Goal: Transaction & Acquisition: Purchase product/service

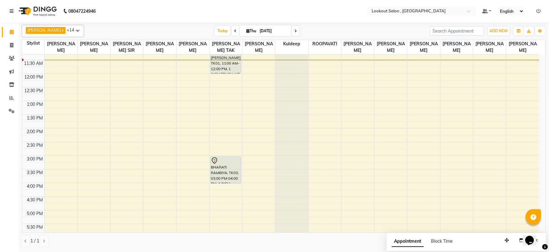
scroll to position [84, 0]
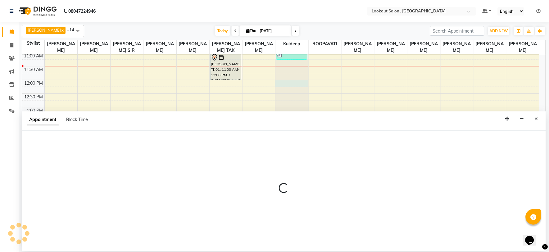
select select "19837"
select select "720"
select select "tentative"
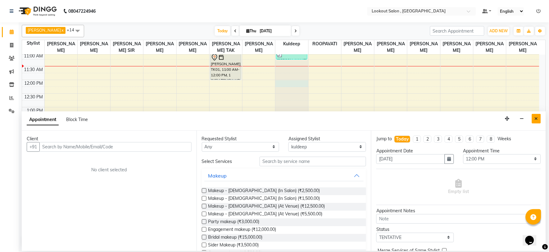
click at [535, 116] on button "Close" at bounding box center [536, 119] width 9 height 10
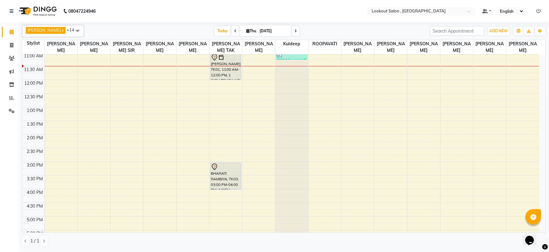
click at [159, 91] on div "8:00 AM 8:30 AM 9:00 AM 9:30 AM 10:00 AM 10:30 AM 11:00 AM 11:30 AM 12:00 PM 12…" at bounding box center [281, 176] width 518 height 410
select select "7174"
select select "tentative"
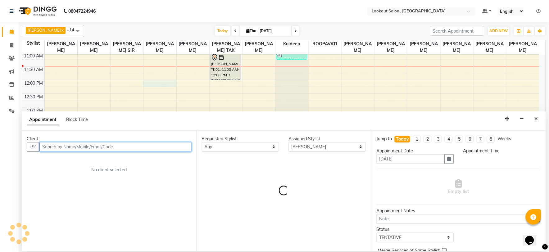
select select "720"
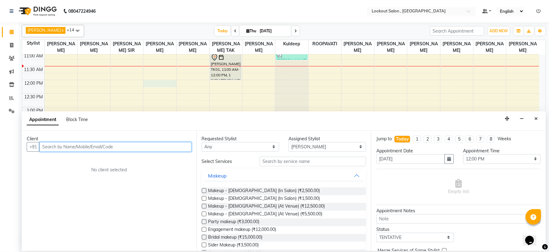
click at [132, 144] on input "text" at bounding box center [115, 147] width 152 height 10
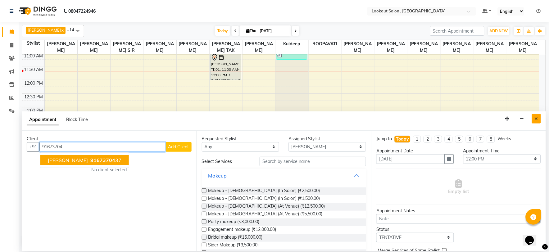
type input "91673704"
click at [538, 117] on icon "Close" at bounding box center [536, 119] width 3 height 4
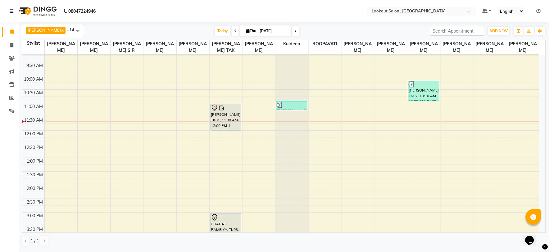
scroll to position [34, 0]
click at [295, 32] on icon at bounding box center [296, 31] width 2 height 4
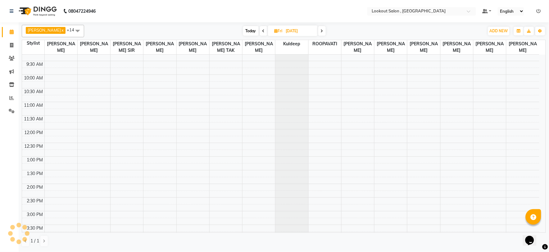
scroll to position [82, 0]
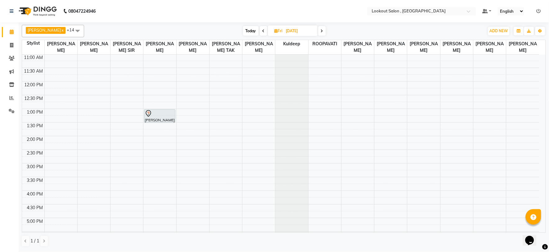
click at [319, 31] on span at bounding box center [322, 31] width 7 height 10
click at [322, 31] on icon at bounding box center [323, 31] width 2 height 4
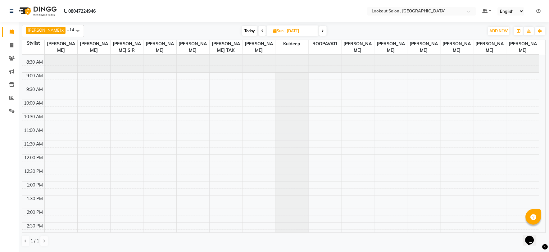
scroll to position [0, 0]
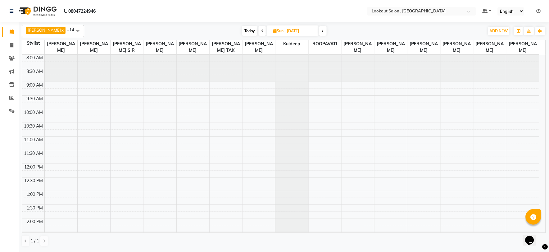
click at [259, 33] on span at bounding box center [262, 31] width 7 height 10
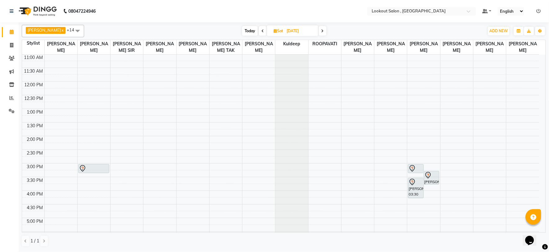
click at [259, 33] on span at bounding box center [262, 31] width 7 height 10
click at [260, 34] on span at bounding box center [263, 31] width 7 height 10
type input "[DATE]"
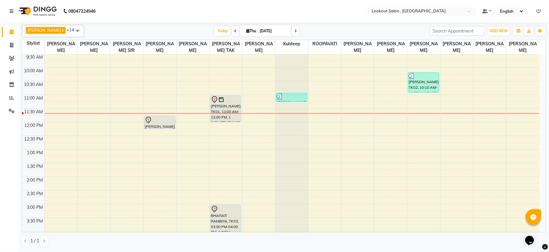
scroll to position [34, 0]
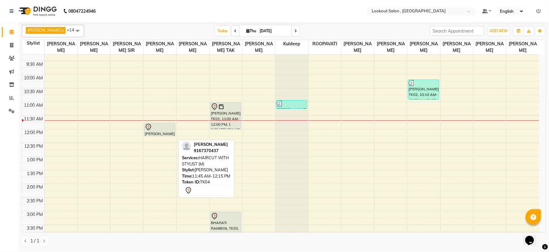
click at [157, 136] on div "[PERSON_NAME], TK04, 11:45 AM-12:15 PM, HAIRCUT WITH STYLIST (M)" at bounding box center [160, 129] width 31 height 13
select select "7"
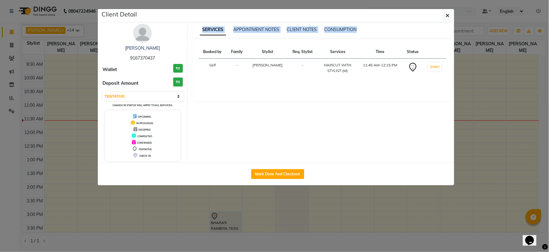
click at [157, 138] on ngb-modal-window "Client Detail Madhavi Parekh 9167370437 Wallet ₹0 Deposit Amount ₹0 Select IN S…" at bounding box center [274, 126] width 549 height 252
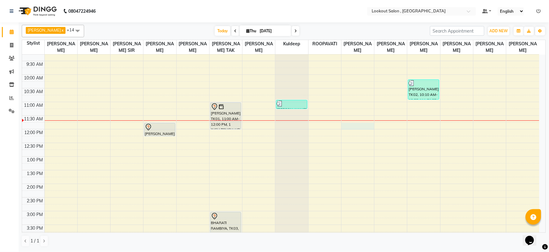
click at [359, 134] on div "8:00 AM 8:30 AM 9:00 AM 9:30 AM 10:00 AM 10:30 AM 11:00 AM 11:30 AM 12:00 PM 12…" at bounding box center [281, 225] width 518 height 410
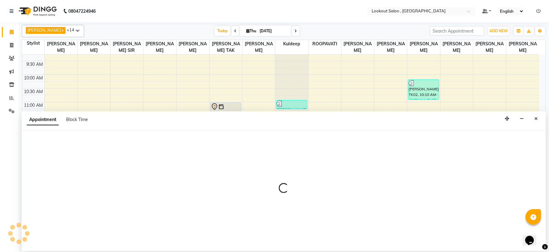
select select "24828"
select select "705"
select select "tentative"
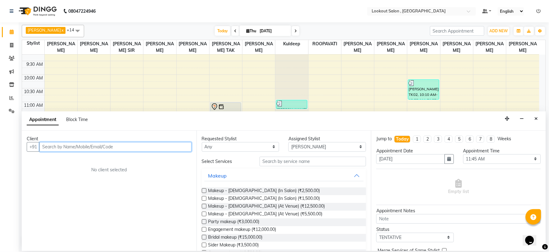
click at [163, 148] on input "text" at bounding box center [115, 147] width 152 height 10
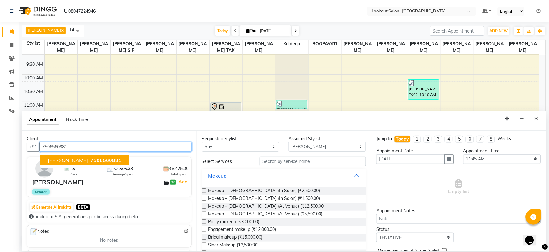
click at [95, 159] on span "7506560881" at bounding box center [105, 160] width 31 height 6
type input "7506560881"
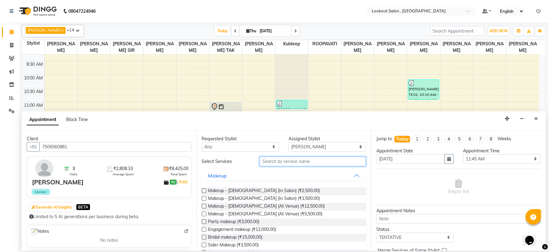
click at [265, 164] on input "text" at bounding box center [313, 162] width 107 height 10
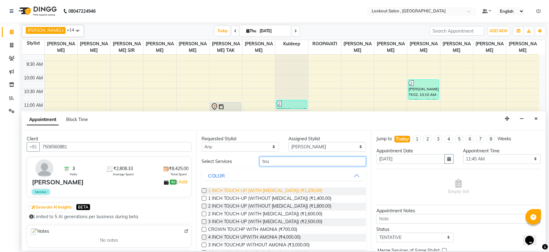
type input "tou"
click at [300, 188] on span "1 INCH TOUCH-UP (WITH AMMONIA) (₹1,200.00)" at bounding box center [266, 192] width 114 height 8
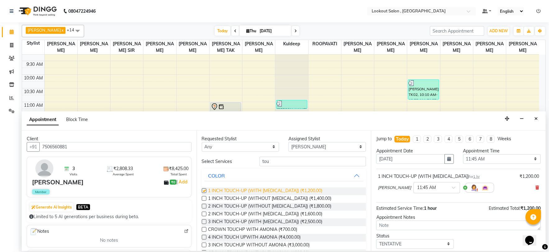
checkbox input "false"
click at [417, 190] on input "text" at bounding box center [430, 187] width 27 height 7
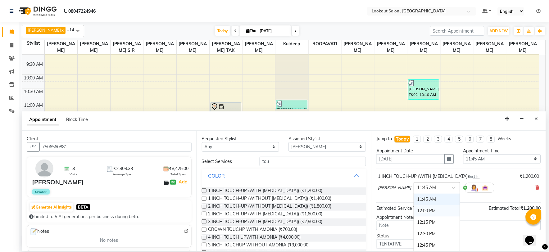
click at [418, 212] on div "12:00 PM" at bounding box center [437, 210] width 46 height 11
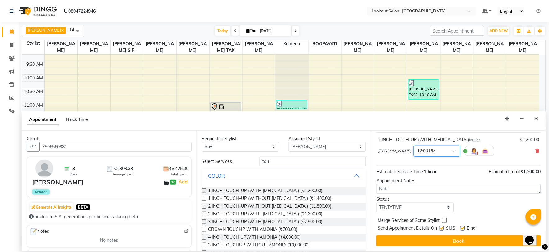
scroll to position [37, 0]
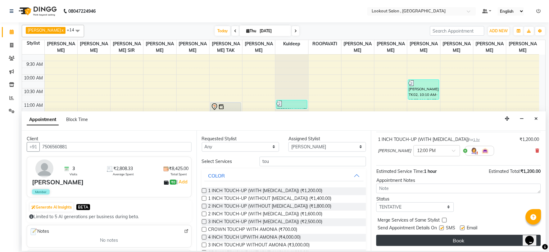
click at [443, 246] on button "Book" at bounding box center [459, 240] width 165 height 11
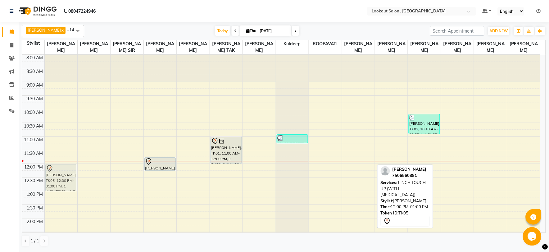
drag, startPoint x: 351, startPoint y: 175, endPoint x: 272, endPoint y: 224, distance: 93.0
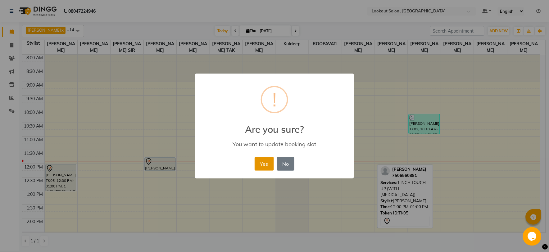
drag, startPoint x: 260, startPoint y: 165, endPoint x: 257, endPoint y: 165, distance: 3.1
click at [259, 165] on button "Yes" at bounding box center [264, 164] width 19 height 14
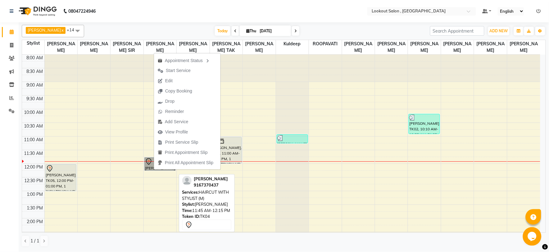
click at [153, 171] on link "[PERSON_NAME], TK04, 11:45 AM-12:15 PM, HAIRCUT WITH STYLIST (M)" at bounding box center [160, 164] width 31 height 13
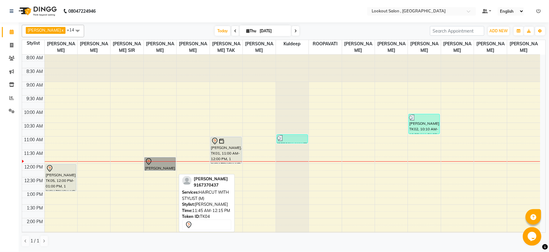
click at [153, 171] on link "[PERSON_NAME], TK04, 11:45 AM-12:15 PM, HAIRCUT WITH STYLIST (M)" at bounding box center [160, 164] width 31 height 13
select select "7"
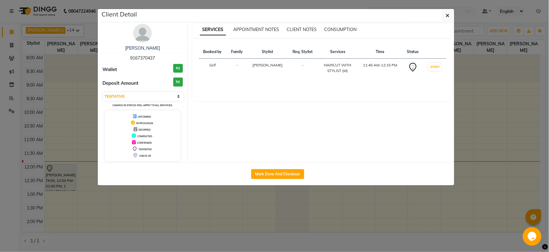
drag, startPoint x: 256, startPoint y: 176, endPoint x: 452, endPoint y: 164, distance: 196.4
click at [256, 176] on button "Mark Done And Checkout" at bounding box center [277, 174] width 53 height 10
select select "151"
select select "service"
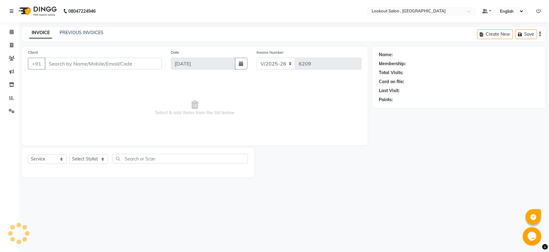
type input "9167370437"
select select "7174"
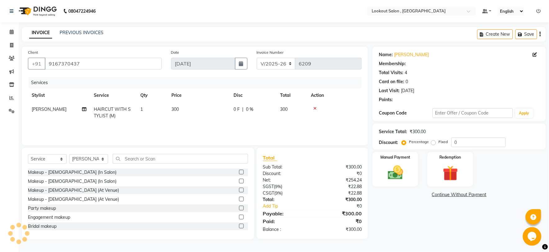
type input "20"
select select "1: Object"
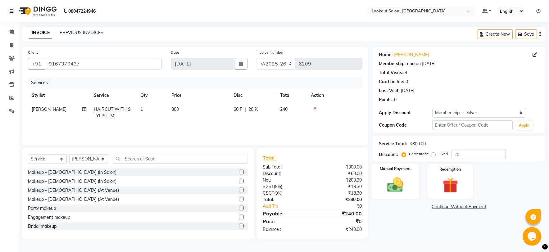
click at [400, 188] on img at bounding box center [396, 185] width 26 height 18
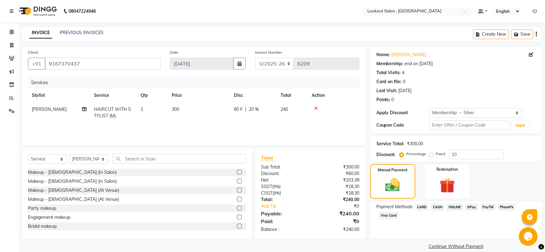
click at [421, 210] on span "CARD" at bounding box center [421, 207] width 13 height 7
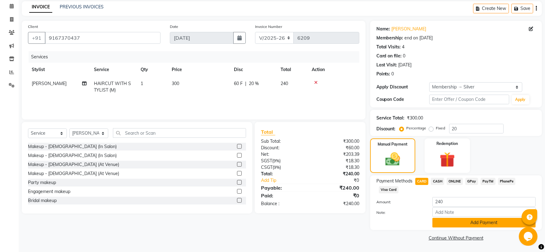
click at [452, 220] on button "Add Payment" at bounding box center [483, 223] width 103 height 10
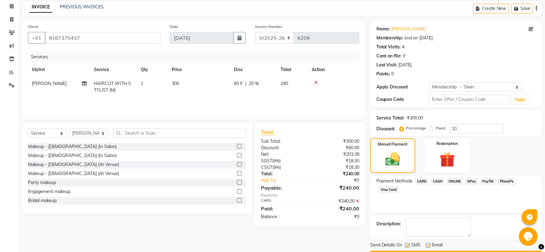
scroll to position [43, 0]
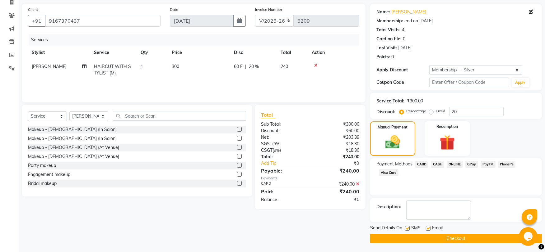
click at [448, 242] on button "Checkout" at bounding box center [456, 239] width 172 height 10
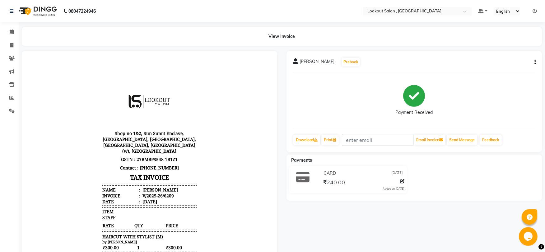
drag, startPoint x: 203, startPoint y: 188, endPoint x: 61, endPoint y: 220, distance: 145.5
click at [204, 188] on body "Shop no 1&2, Sun Sumit Enclave, Opp Satva Hotel, New link Rd, Chickoowadi, Bori…" at bounding box center [149, 188] width 238 height 259
click at [13, 32] on icon at bounding box center [12, 32] width 4 height 5
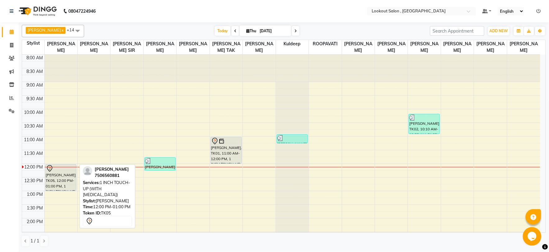
click at [61, 189] on div "[PERSON_NAME], TK05, 12:00 PM-01:00 PM, 1 INCH TOUCH-UP (WITH [MEDICAL_DATA])" at bounding box center [61, 178] width 31 height 26
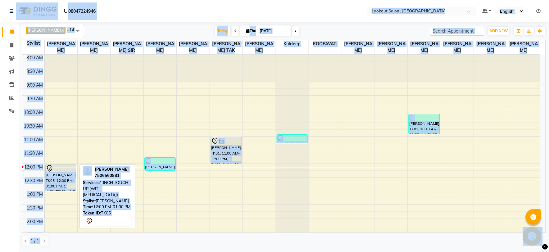
select select "7"
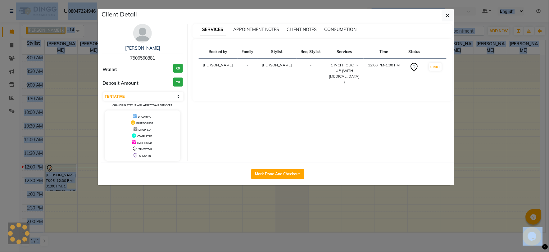
click at [61, 189] on ngb-modal-window "Client Detail Rinku Shah 7506560881 Wallet ₹0 Deposit Amount ₹0 Select IN SERVI…" at bounding box center [274, 126] width 549 height 252
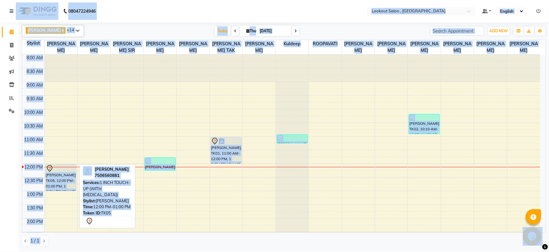
click at [61, 189] on div "[PERSON_NAME], TK05, 12:00 PM-01:00 PM, 1 INCH TOUCH-UP (WITH [MEDICAL_DATA])" at bounding box center [61, 178] width 31 height 26
select select "7"
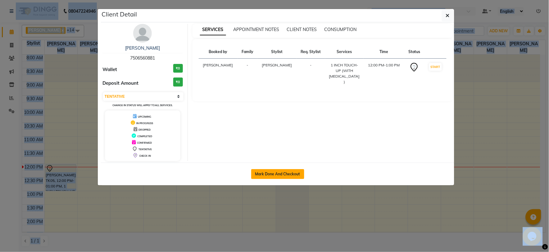
click at [291, 175] on button "Mark Done And Checkout" at bounding box center [277, 174] width 53 height 10
select select "service"
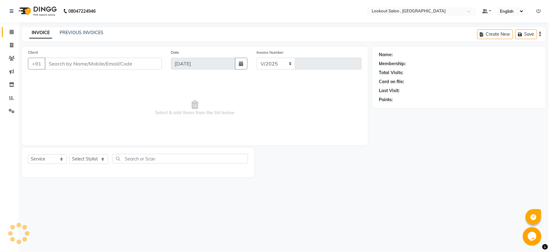
select select "151"
type input "6211"
type input "7506560881"
select select "4387"
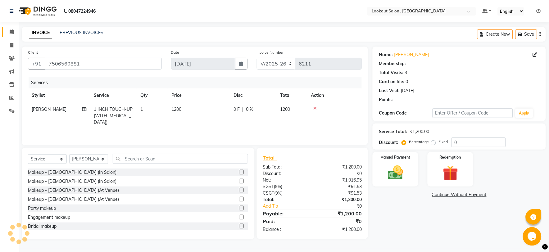
select select "1: Object"
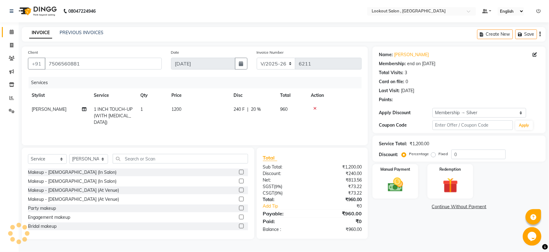
type input "20"
click at [117, 114] on span "1 INCH TOUCH-UP (WITH [MEDICAL_DATA])" at bounding box center [113, 116] width 39 height 19
select select "4387"
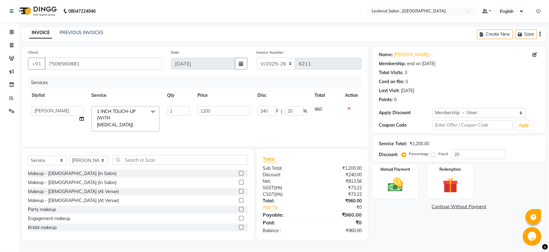
click at [134, 122] on span "1 INCH TOUCH-UP (WITH AMMONIA) x" at bounding box center [123, 118] width 56 height 21
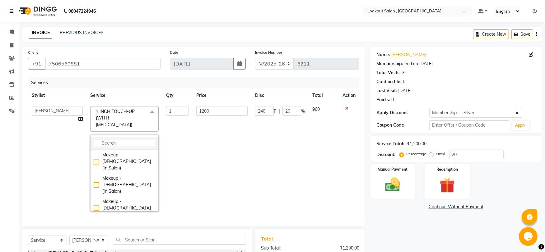
click at [121, 140] on input "multiselect-search" at bounding box center [125, 143] width 62 height 7
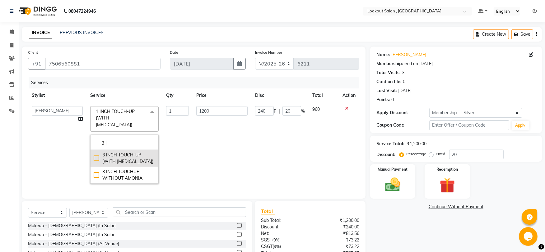
type input "3 i"
click at [134, 154] on div "3 INCH TOUCH-UP (WITH [MEDICAL_DATA])" at bounding box center [125, 158] width 62 height 13
checkbox input "true"
type input "2500"
type input "500"
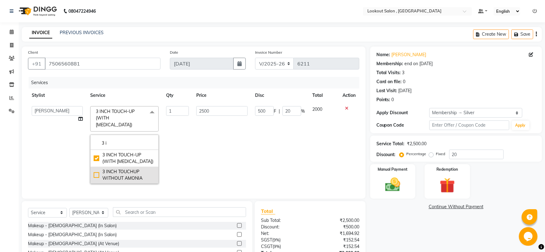
click at [126, 170] on div "3 INCH TOUCHUP WITHOUT AMONIA" at bounding box center [125, 175] width 62 height 13
checkbox input "false"
checkbox input "true"
type input "3000"
type input "600"
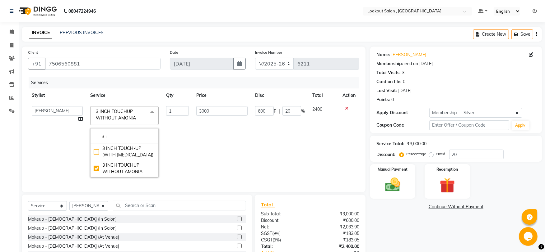
click at [215, 144] on td "3000" at bounding box center [221, 142] width 59 height 79
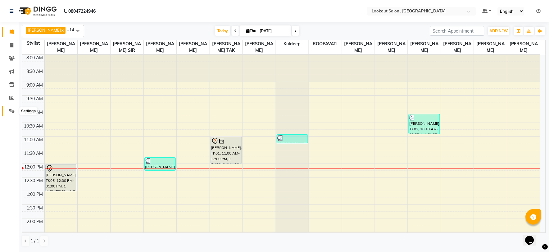
click at [9, 112] on icon at bounding box center [12, 111] width 6 height 5
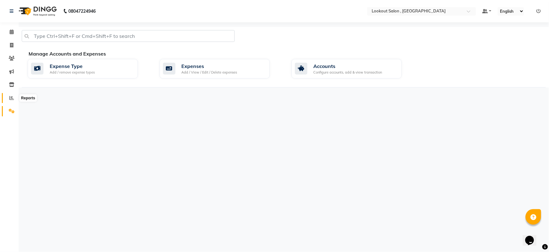
click at [10, 98] on icon at bounding box center [11, 98] width 5 height 5
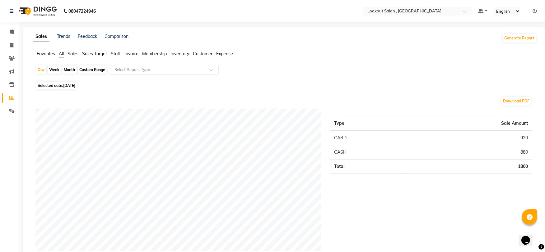
click at [71, 86] on span "[DATE]" at bounding box center [69, 85] width 12 height 5
select select "9"
select select "2025"
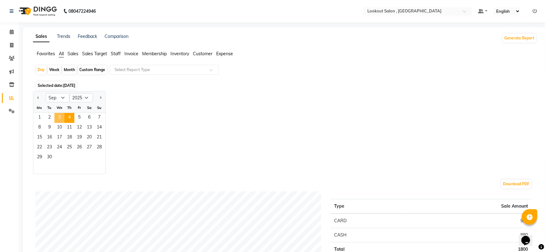
click at [59, 118] on span "3" at bounding box center [59, 118] width 10 height 10
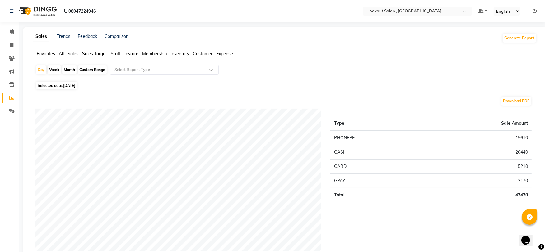
click at [113, 54] on span "Staff" at bounding box center [116, 54] width 10 height 6
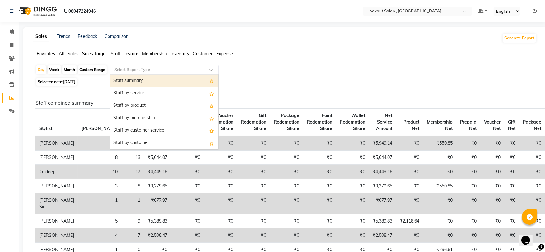
click at [120, 72] on input "text" at bounding box center [158, 70] width 90 height 6
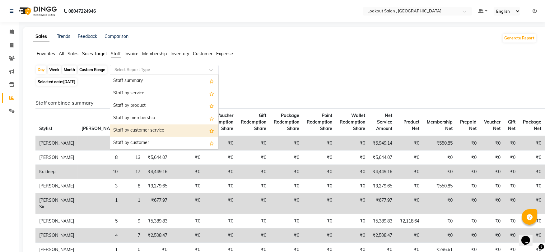
click at [131, 132] on div "Staff by customer service" at bounding box center [164, 131] width 108 height 12
select select "full_report"
select select "csv"
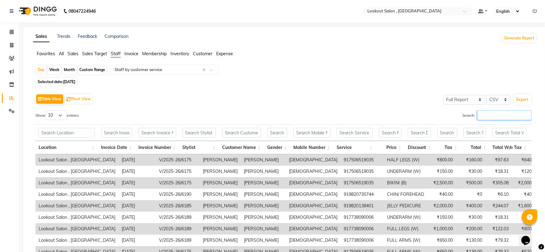
click at [493, 116] on input "Search:" at bounding box center [504, 116] width 54 height 10
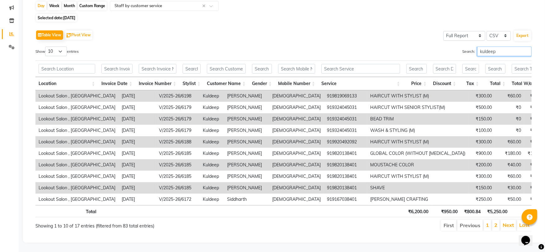
type input "kuldeep"
click at [468, 159] on td "₹200.00" at bounding box center [481, 164] width 26 height 11
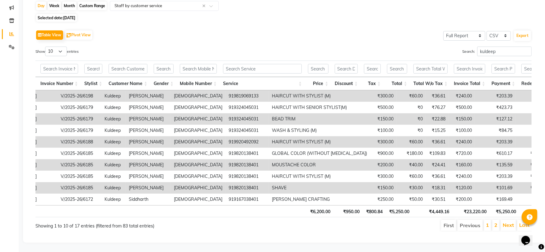
scroll to position [0, 98]
click at [58, 35] on div "Table View Pivot View Select Full Report Filtered Report Select CSV PDF Export …" at bounding box center [283, 130] width 496 height 203
click at [60, 47] on select "10 25 50 100" at bounding box center [56, 52] width 22 height 10
click at [46, 47] on select "10 25 50 100" at bounding box center [56, 52] width 22 height 10
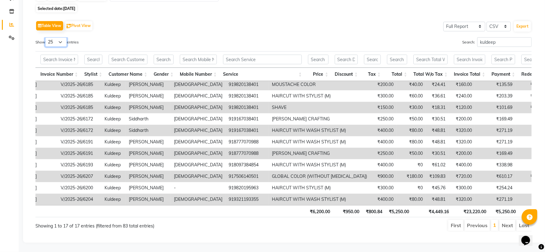
scroll to position [79, 0]
click at [62, 37] on select "10 25 50 100" at bounding box center [56, 42] width 22 height 10
select select "100"
click at [46, 37] on select "10 25 50 100" at bounding box center [56, 42] width 22 height 10
click at [191, 51] on th at bounding box center [198, 59] width 43 height 16
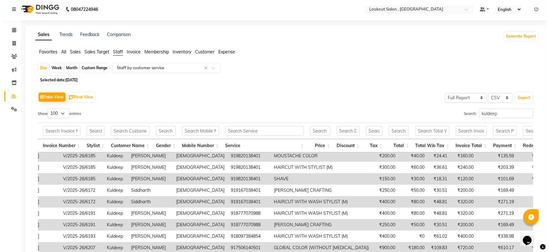
scroll to position [0, 0]
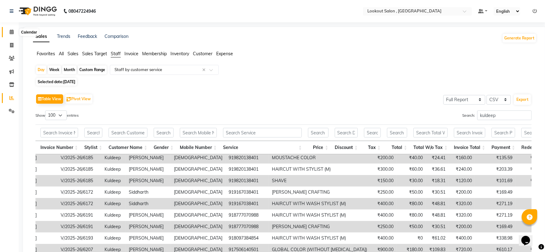
click at [8, 33] on span at bounding box center [11, 32] width 11 height 7
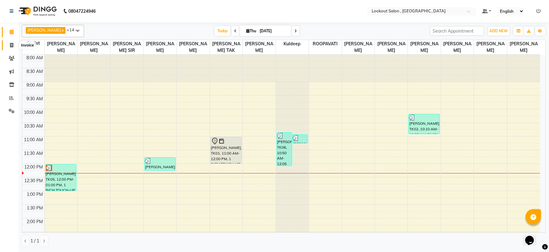
click at [10, 48] on icon at bounding box center [11, 45] width 3 height 5
select select "service"
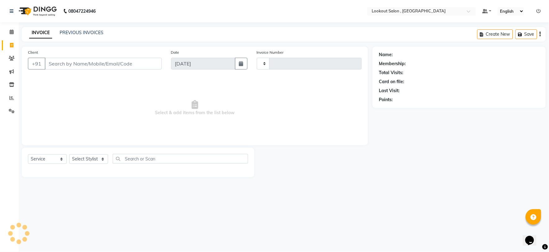
type input "6211"
select select "151"
click at [63, 70] on div "Client +91" at bounding box center [94, 61] width 143 height 25
click at [63, 67] on input "Client" at bounding box center [103, 64] width 117 height 12
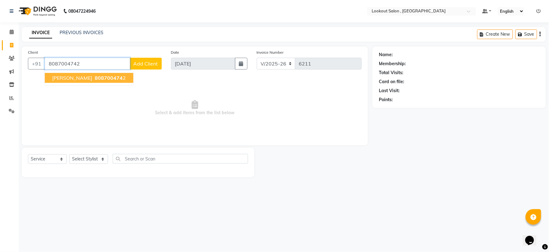
type input "8087004742"
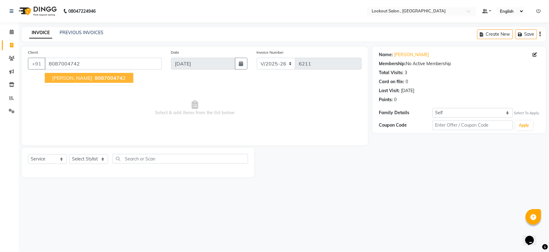
click at [62, 74] on button "Mansi Dalvi 808700474 2" at bounding box center [89, 78] width 89 height 10
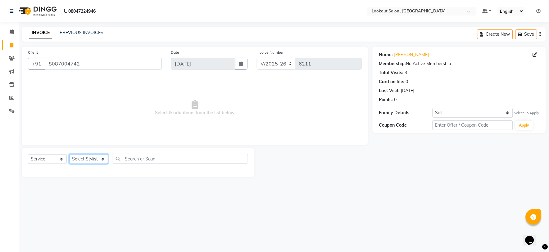
click at [80, 159] on select "Select Stylist Alizah Bangi ARMAN KASSAR jishan shekh KRISHNA SHAH kuldeep NAND…" at bounding box center [88, 159] width 39 height 10
select select "11497"
click at [69, 155] on select "Select Stylist Alizah Bangi ARMAN KASSAR jishan shekh KRISHNA SHAH kuldeep NAND…" at bounding box center [88, 159] width 39 height 10
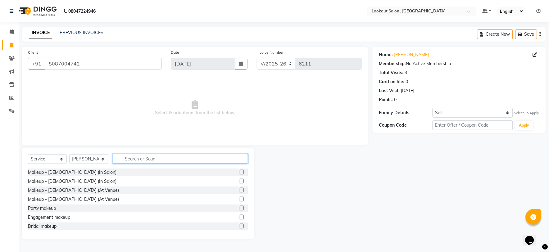
click at [134, 163] on input "text" at bounding box center [181, 159] width 136 height 10
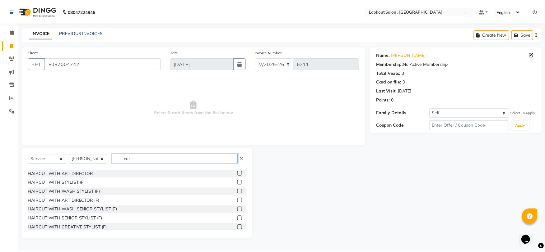
scroll to position [55, 0]
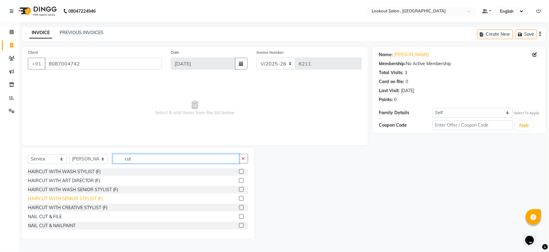
type input "cut"
click at [74, 200] on div "HAIRCUT WITH SENIOR STYLIST (F)" at bounding box center [65, 199] width 75 height 7
checkbox input "false"
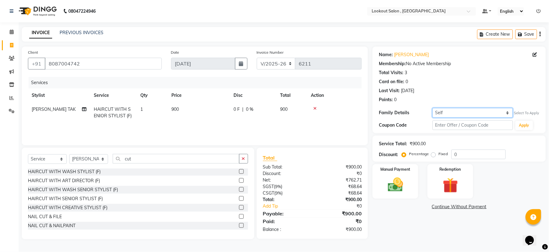
click at [459, 113] on select "Self rahul dani" at bounding box center [473, 113] width 80 height 10
click at [433, 108] on select "Self rahul dani" at bounding box center [473, 113] width 80 height 10
click at [407, 230] on div "Name: Mansi Dalvi Membership: No Active Membership Total Visits: 3 Card on file…" at bounding box center [462, 143] width 178 height 193
click at [409, 241] on main "INVOICE PREVIOUS INVOICES Create New Save Client +91 8087004742 Date 04-09-2025…" at bounding box center [284, 138] width 531 height 222
click at [447, 113] on select "Self rahul dani" at bounding box center [473, 113] width 80 height 10
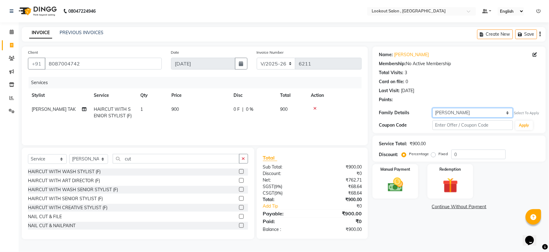
click at [433, 108] on select "Self rahul dani" at bounding box center [473, 113] width 80 height 10
drag, startPoint x: 457, startPoint y: 111, endPoint x: 423, endPoint y: 120, distance: 35.2
click at [423, 120] on div "Name: Mansi Dalvi Membership: No Active Membership Total Visits: 3 Card on file…" at bounding box center [459, 90] width 173 height 87
click at [484, 111] on select "Self rahul dani" at bounding box center [473, 113] width 80 height 10
select select "self"
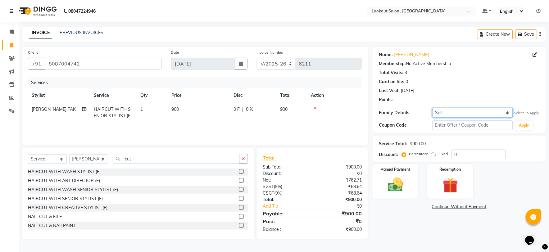
click at [433, 108] on select "Self rahul dani" at bounding box center [473, 113] width 80 height 10
click at [413, 220] on div "Name: Mansi Dalvi Membership: No Active Membership Total Visits: 3 Card on file…" at bounding box center [462, 143] width 178 height 193
click at [384, 189] on img at bounding box center [396, 185] width 26 height 18
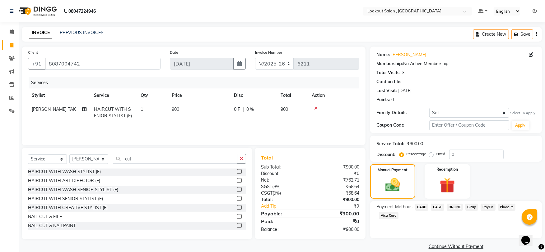
click at [420, 207] on span "CARD" at bounding box center [421, 207] width 13 height 7
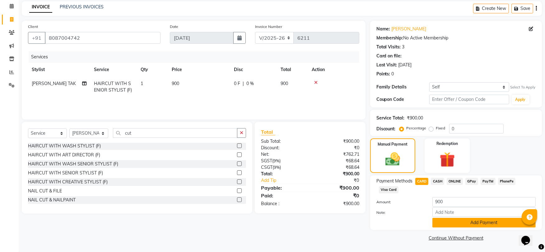
click at [455, 218] on button "Add Payment" at bounding box center [483, 223] width 103 height 10
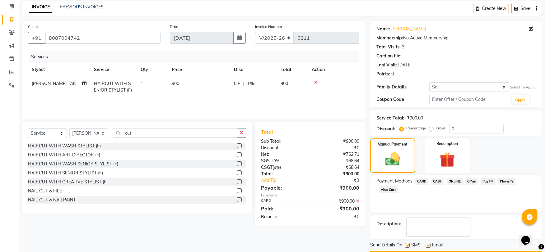
scroll to position [34, 0]
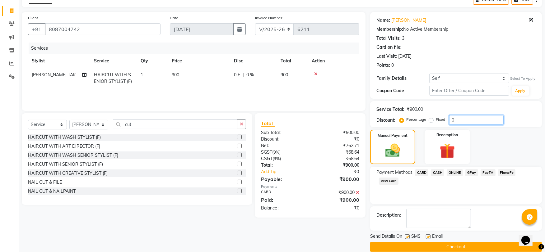
drag, startPoint x: 452, startPoint y: 117, endPoint x: 457, endPoint y: 120, distance: 6.0
click at [452, 117] on input "0" at bounding box center [476, 120] width 54 height 10
click at [357, 192] on icon at bounding box center [357, 193] width 3 height 4
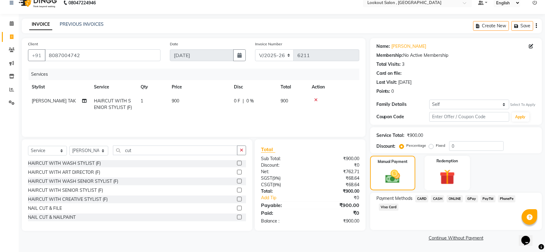
scroll to position [8, 0]
click at [457, 148] on input "0" at bounding box center [476, 147] width 54 height 10
type input "20"
click at [422, 216] on div "Payment Methods CARD CASH ONLINE GPay PayTM PhonePe Visa Card" at bounding box center [456, 212] width 172 height 37
click at [421, 198] on span "CARD" at bounding box center [421, 199] width 13 height 7
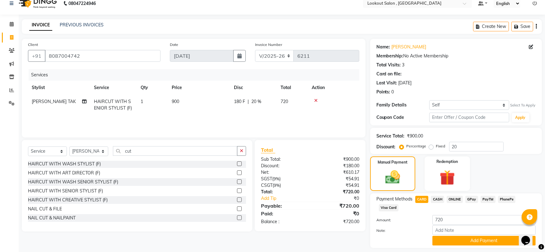
scroll to position [26, 0]
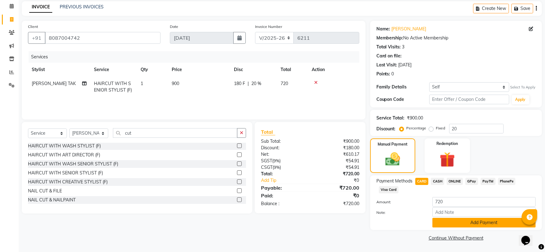
click at [460, 224] on button "Add Payment" at bounding box center [483, 223] width 103 height 10
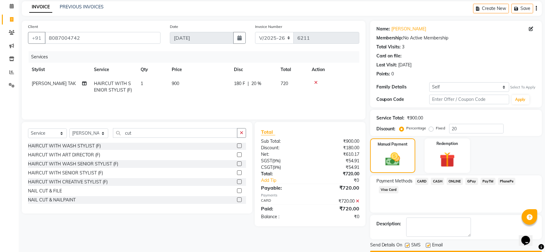
scroll to position [43, 0]
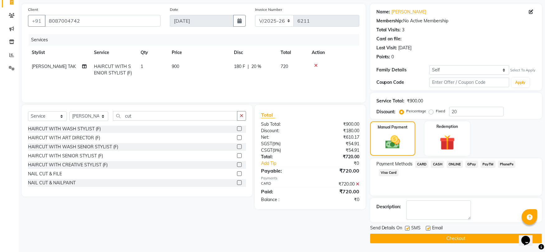
click at [429, 228] on label at bounding box center [427, 228] width 5 height 5
click at [429, 228] on input "checkbox" at bounding box center [427, 229] width 4 height 4
checkbox input "false"
click at [426, 237] on button "Checkout" at bounding box center [456, 239] width 172 height 10
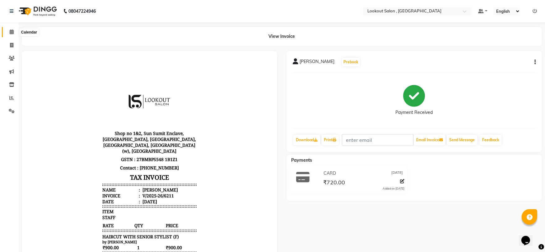
click at [8, 33] on span at bounding box center [11, 32] width 11 height 7
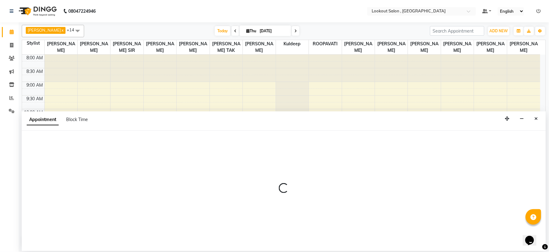
select select "11497"
select select "tentative"
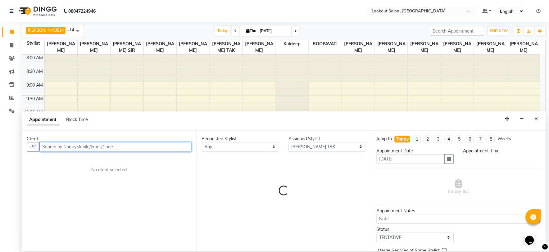
select select "780"
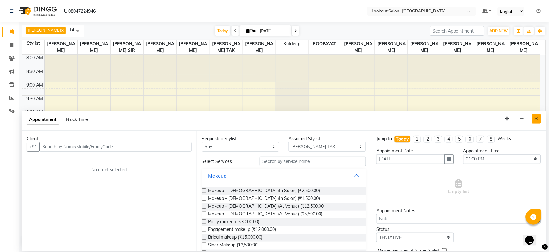
click at [540, 118] on button "Close" at bounding box center [536, 119] width 9 height 10
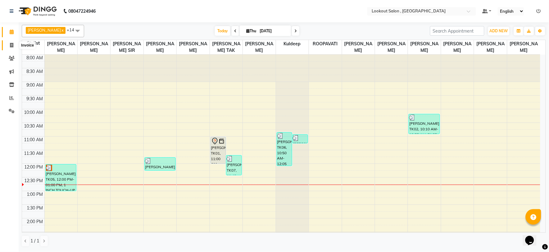
drag, startPoint x: 14, startPoint y: 45, endPoint x: 28, endPoint y: 47, distance: 14.8
click at [13, 45] on span at bounding box center [11, 45] width 11 height 7
select select "service"
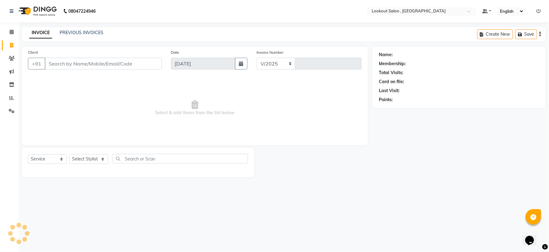
select select "151"
type input "6212"
click at [67, 67] on input "Client" at bounding box center [103, 64] width 117 height 12
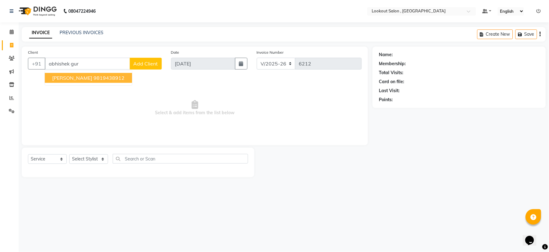
click at [110, 80] on ngb-highlight "9819438912" at bounding box center [109, 78] width 31 height 6
type input "9819438912"
select select "1: Object"
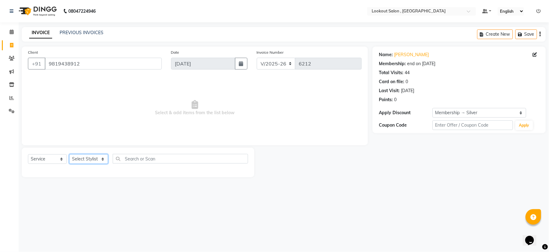
click at [79, 156] on select "Select Stylist Alizah Bangi ARMAN KASSAR jishan shekh KRISHNA SHAH kuldeep NAND…" at bounding box center [88, 159] width 39 height 10
select select "19837"
click at [69, 155] on select "Select Stylist Alizah Bangi ARMAN KASSAR jishan shekh KRISHNA SHAH kuldeep NAND…" at bounding box center [88, 159] width 39 height 10
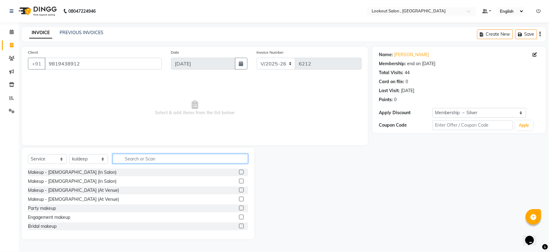
click at [132, 157] on input "text" at bounding box center [181, 159] width 136 height 10
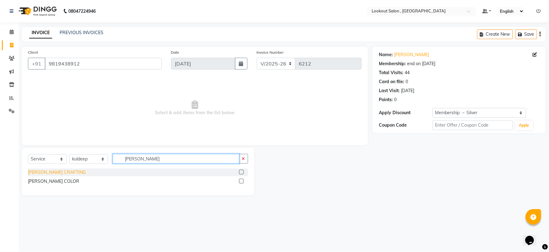
type input "beard"
click at [58, 170] on div "[PERSON_NAME] CRAFTING" at bounding box center [57, 172] width 58 height 7
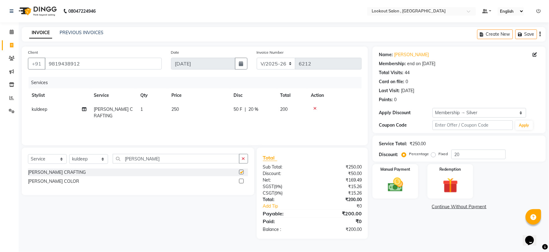
checkbox input "false"
click at [13, 33] on icon at bounding box center [12, 32] width 4 height 5
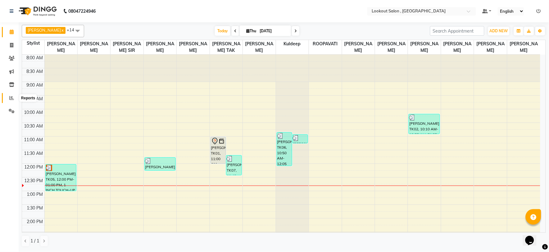
click at [10, 100] on icon at bounding box center [11, 98] width 5 height 5
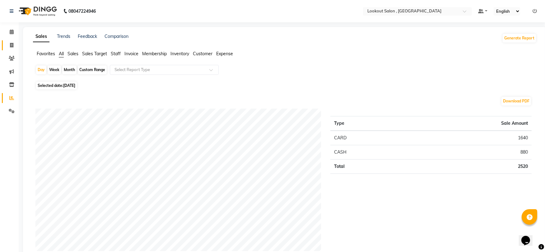
drag, startPoint x: 5, startPoint y: 47, endPoint x: 8, endPoint y: 48, distance: 3.2
click at [6, 47] on link "Invoice" at bounding box center [9, 45] width 15 height 10
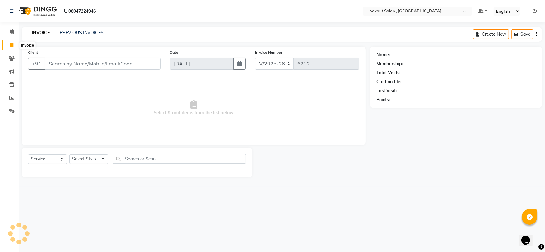
click at [10, 48] on span at bounding box center [11, 45] width 11 height 7
select select "151"
select select "service"
click at [82, 33] on link "PREVIOUS INVOICES" at bounding box center [82, 33] width 44 height 6
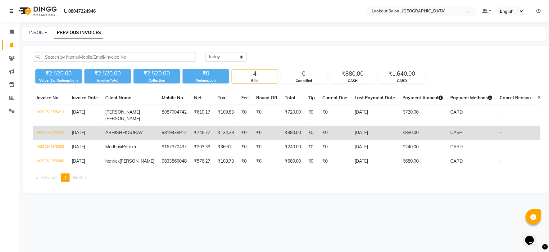
click at [214, 128] on td "₹134.23" at bounding box center [226, 133] width 24 height 14
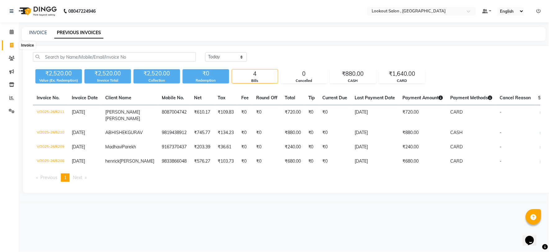
click at [12, 44] on icon at bounding box center [11, 45] width 3 height 5
select select "service"
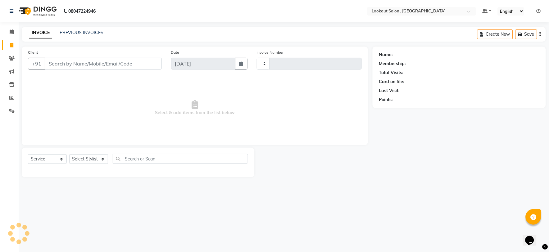
type input "6212"
select select "151"
click at [113, 67] on input "Client" at bounding box center [103, 64] width 117 height 12
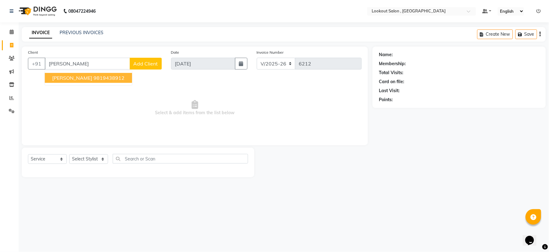
click at [113, 77] on ngb-highlight "9819438912" at bounding box center [109, 78] width 31 height 6
type input "9819438912"
select select "1: Object"
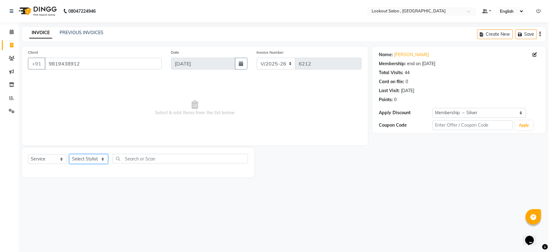
click at [102, 159] on select "Select Stylist Alizah Bangi ARMAN KASSAR jishan shekh KRISHNA SHAH kuldeep NAND…" at bounding box center [88, 159] width 39 height 10
select select "19837"
click at [69, 155] on select "Select Stylist Alizah Bangi ARMAN KASSAR jishan shekh KRISHNA SHAH kuldeep NAND…" at bounding box center [88, 159] width 39 height 10
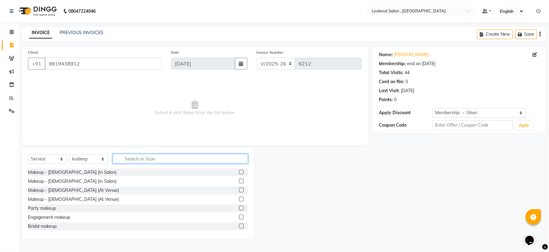
click at [136, 161] on input "text" at bounding box center [181, 159] width 136 height 10
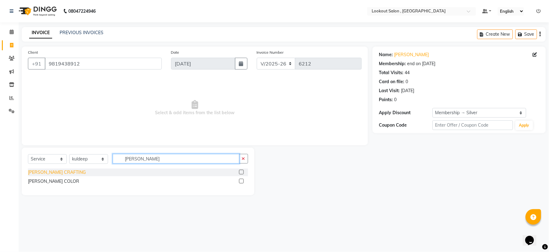
type input "beaRD"
click at [41, 174] on div "[PERSON_NAME] CRAFTING" at bounding box center [57, 172] width 58 height 7
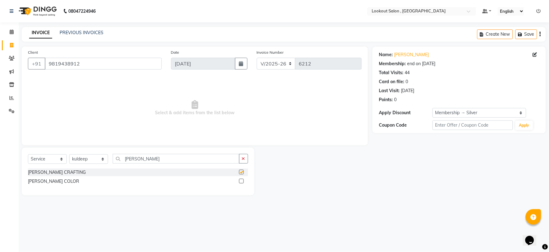
checkbox input "false"
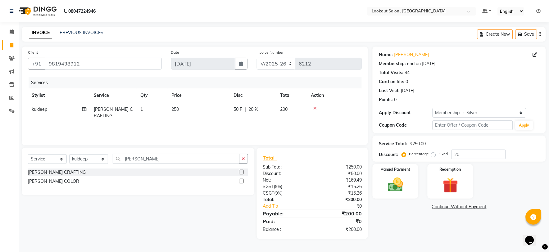
click at [468, 209] on link "Continue Without Payment" at bounding box center [459, 207] width 171 height 7
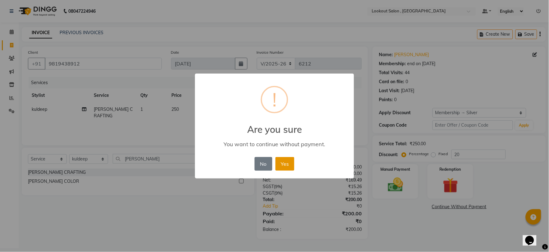
click at [285, 167] on button "Yes" at bounding box center [285, 164] width 19 height 14
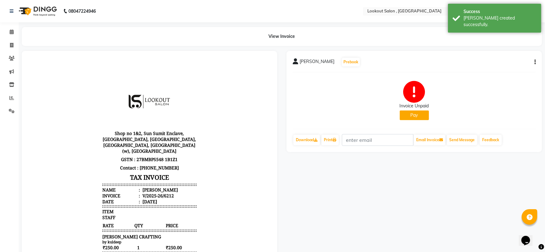
click at [7, 24] on div "Calendar Invoice Clients Marketing Inventory Reports Settings Completed InProgr…" at bounding box center [42, 171] width 84 height 306
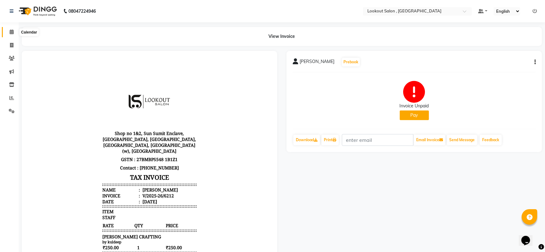
click at [8, 29] on span at bounding box center [11, 32] width 11 height 7
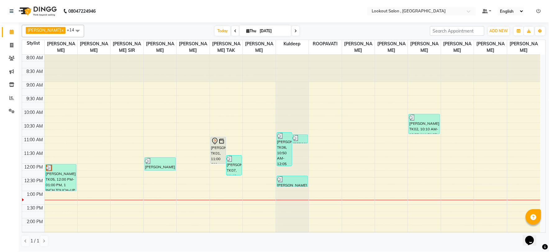
click at [315, 6] on nav "08047224946 Select Location × Lookout Salon , Chickoowadi Default Panel My Pane…" at bounding box center [274, 11] width 549 height 22
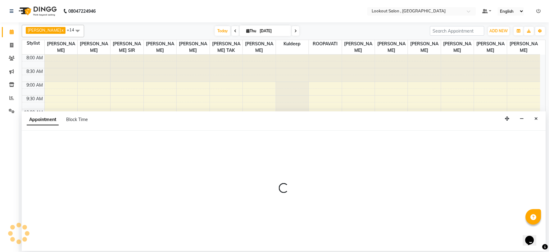
click at [215, 166] on div at bounding box center [284, 191] width 525 height 121
select select "11497"
select select "tentative"
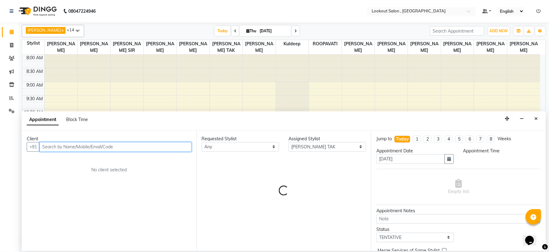
select select "720"
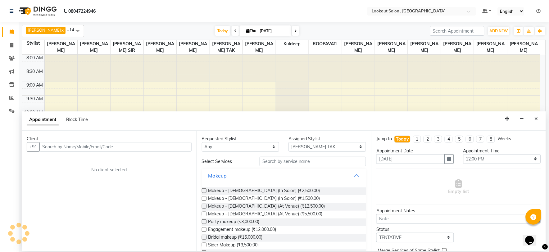
click at [539, 115] on button "Close" at bounding box center [536, 119] width 9 height 10
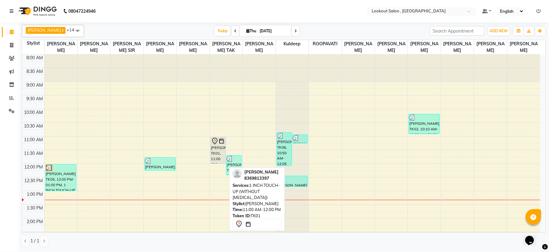
click at [218, 145] on icon at bounding box center [214, 141] width 7 height 7
select select "7"
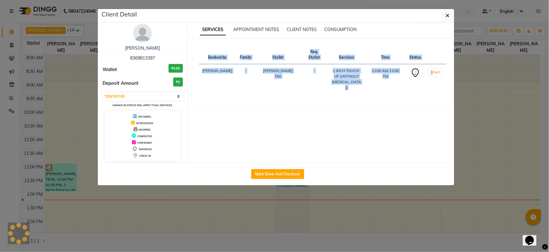
click at [218, 149] on div "Client Detail SAVITA JOSHI 8369813397 Wallet ₹0.50 Deposit Amount ₹0 Select IN …" at bounding box center [278, 97] width 354 height 177
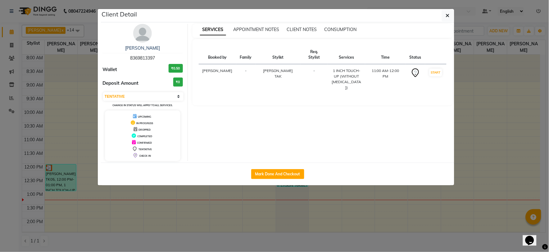
click at [264, 168] on div "Mark Done And Checkout" at bounding box center [278, 174] width 354 height 23
click at [264, 172] on button "Mark Done And Checkout" at bounding box center [277, 174] width 53 height 10
select select "151"
select select "service"
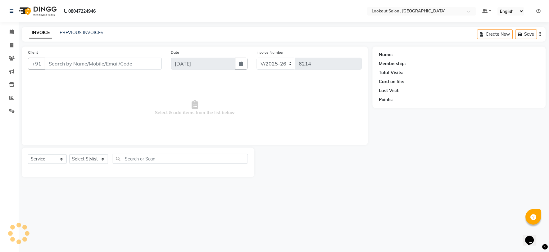
type input "8369813397"
select select "11497"
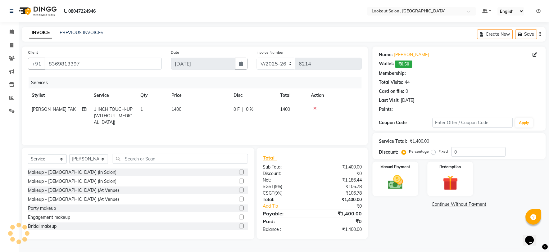
select select "1: Object"
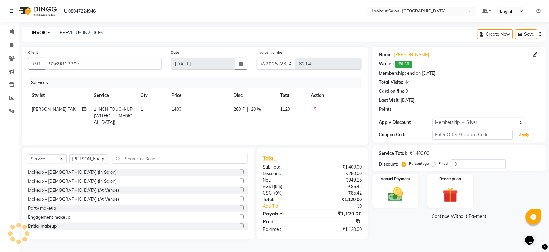
type input "20"
click at [169, 164] on div "Select Service Product Membership Package Voucher Prepaid Gift Card Select Styl…" at bounding box center [138, 161] width 220 height 15
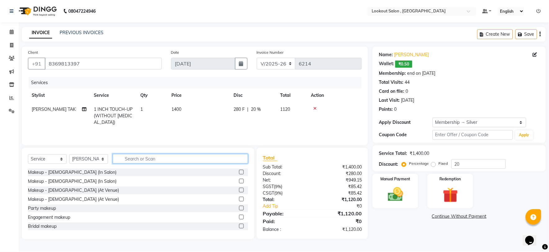
click at [170, 162] on input "text" at bounding box center [181, 159] width 136 height 10
type input "WASH"
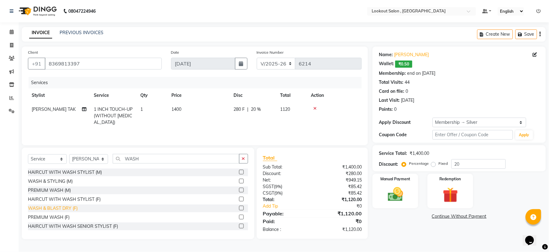
click at [63, 212] on div "WASH & BLAST DRY (F)" at bounding box center [53, 208] width 50 height 7
checkbox input "false"
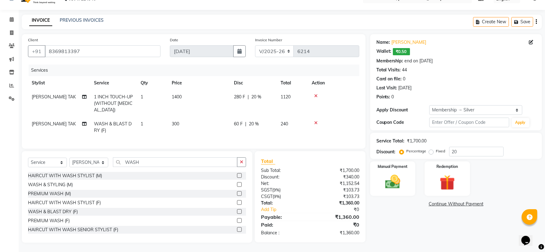
scroll to position [17, 0]
click at [411, 210] on div "Name: Savita Joshi Wallet: ₹0.50 Membership: end on 04-06-2026 Total Visits: 44…" at bounding box center [458, 138] width 176 height 209
click at [391, 181] on img at bounding box center [391, 182] width 25 height 18
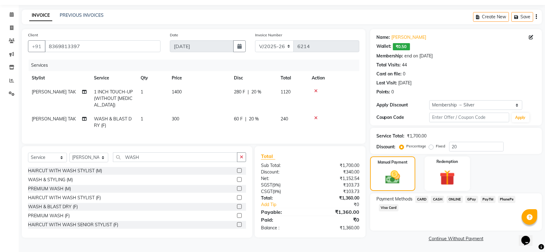
click at [418, 200] on span "CARD" at bounding box center [421, 199] width 13 height 7
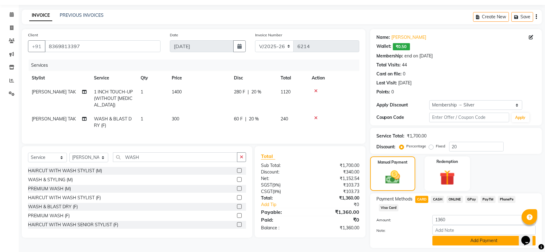
scroll to position [35, 0]
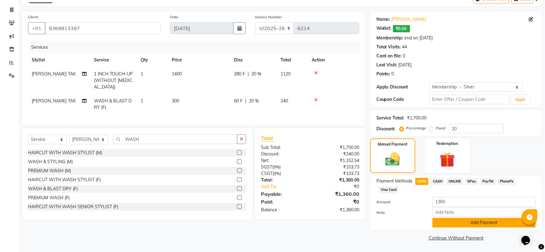
click at [469, 223] on button "Add Payment" at bounding box center [483, 223] width 103 height 10
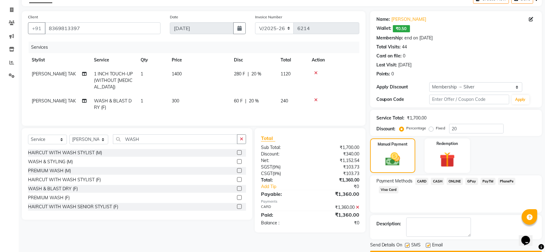
scroll to position [53, 0]
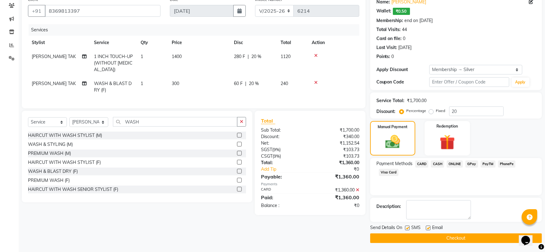
click at [462, 238] on button "Checkout" at bounding box center [456, 239] width 172 height 10
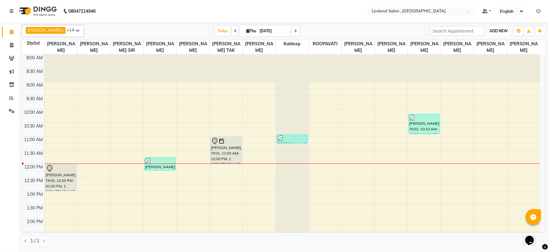
click at [503, 29] on span "ADD NEW" at bounding box center [499, 31] width 18 height 5
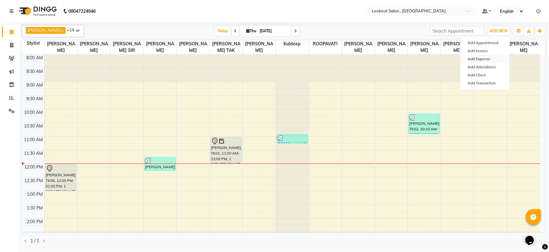
click at [471, 59] on link "Add Expense" at bounding box center [485, 59] width 49 height 8
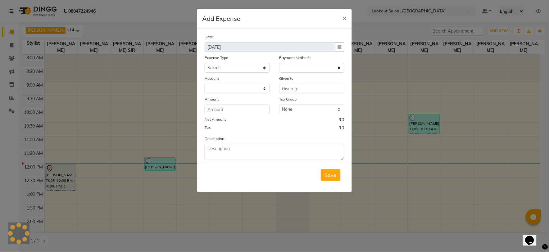
select select "1"
select select "2541"
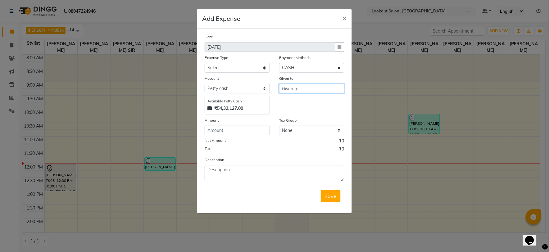
click at [305, 88] on input "text" at bounding box center [311, 89] width 65 height 10
type input "s"
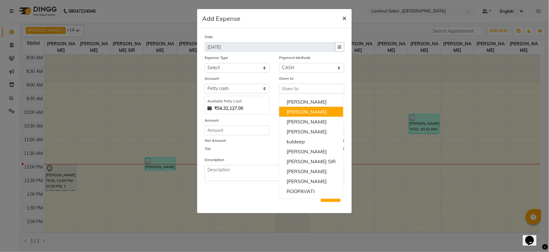
click at [347, 21] on span "×" at bounding box center [345, 17] width 4 height 9
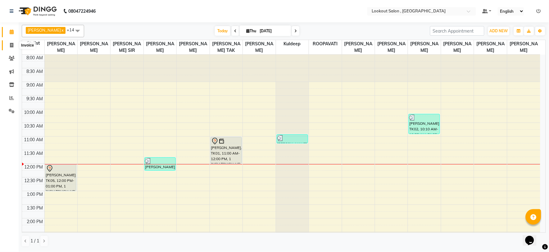
click at [8, 46] on span at bounding box center [11, 45] width 11 height 7
select select "service"
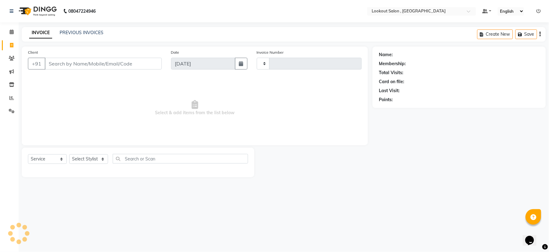
type input "6210"
select select "151"
click at [85, 159] on select "Select Stylist [PERSON_NAME] [PERSON_NAME] [PERSON_NAME] [PERSON_NAME] kuldeep …" at bounding box center [88, 159] width 39 height 10
select select "19837"
click at [69, 155] on select "Select Stylist [PERSON_NAME] [PERSON_NAME] [PERSON_NAME] [PERSON_NAME] kuldeep …" at bounding box center [88, 159] width 39 height 10
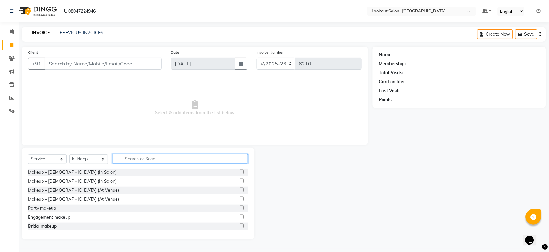
click at [136, 158] on input "text" at bounding box center [181, 159] width 136 height 10
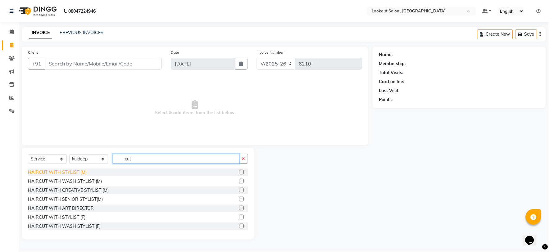
type input "cut"
click at [67, 170] on div "HAIRCUT WITH STYLIST (M)" at bounding box center [57, 172] width 59 height 7
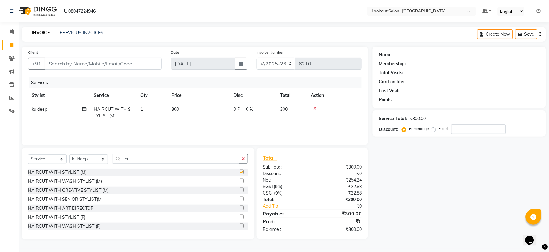
checkbox input "false"
click at [80, 183] on div "HAIRCUT WITH WASH STYLIST (M)" at bounding box center [65, 181] width 74 height 7
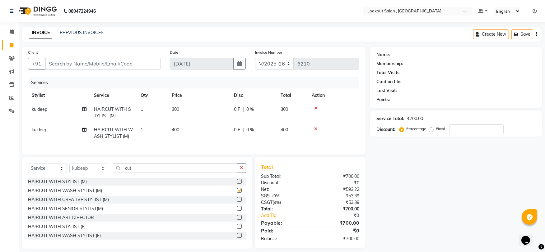
checkbox input "false"
click at [315, 104] on td at bounding box center [333, 113] width 51 height 21
click at [316, 109] on icon at bounding box center [315, 108] width 3 height 4
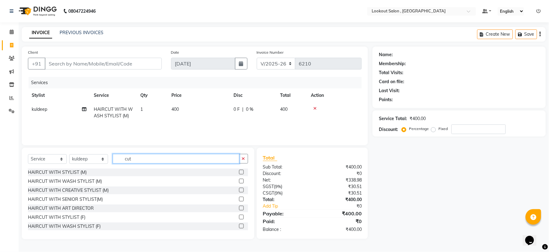
drag, startPoint x: 156, startPoint y: 159, endPoint x: 112, endPoint y: 170, distance: 45.0
click at [112, 170] on div "Select Service Product Membership Package Voucher Prepaid Gift Card Select Styl…" at bounding box center [138, 194] width 233 height 92
type input "wash"
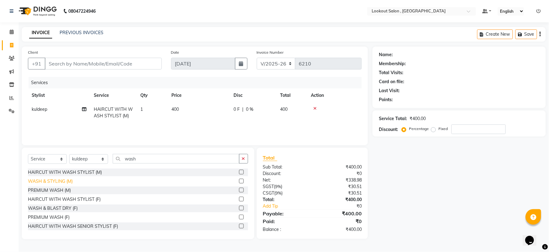
click at [38, 184] on div "WASH & STYLING (M)" at bounding box center [50, 181] width 45 height 7
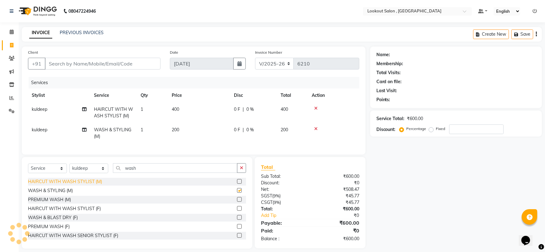
checkbox input "false"
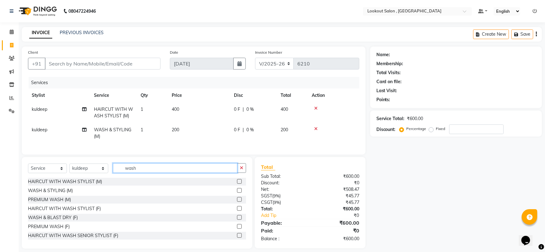
drag, startPoint x: 139, startPoint y: 178, endPoint x: 85, endPoint y: 181, distance: 53.5
click at [102, 178] on div "Select Service Product Membership Package Voucher Prepaid Gift Card Select Styl…" at bounding box center [137, 170] width 218 height 15
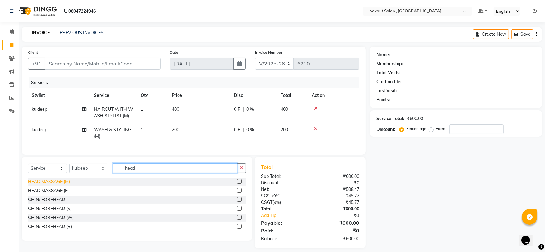
type input "head"
click at [57, 185] on div "HEAD MASSAGE (M)" at bounding box center [49, 182] width 42 height 7
checkbox input "false"
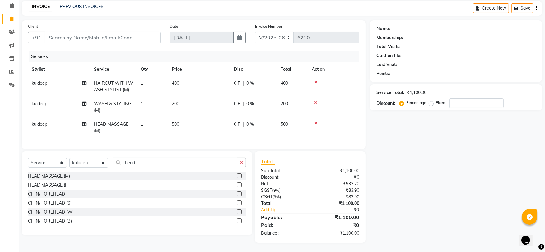
scroll to position [31, 0]
click at [318, 101] on div at bounding box center [333, 103] width 44 height 4
click at [315, 101] on icon at bounding box center [315, 103] width 3 height 4
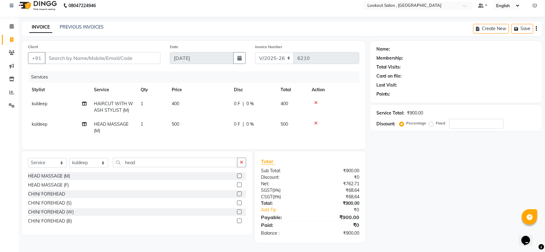
scroll to position [11, 0]
click at [145, 162] on input "head" at bounding box center [175, 163] width 124 height 10
type input "h"
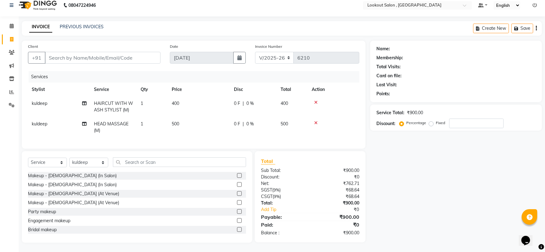
click at [171, 117] on td "500" at bounding box center [199, 127] width 62 height 21
select select "19837"
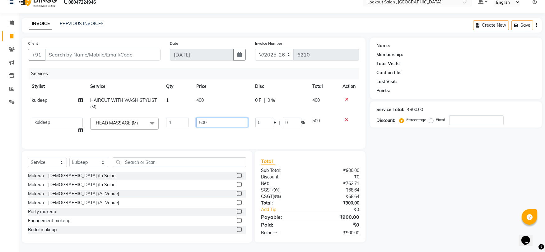
drag, startPoint x: 211, startPoint y: 123, endPoint x: 179, endPoint y: 127, distance: 32.3
click at [179, 127] on tr "Alizah Bangi ARMAN KASSAR jishan shekh KRISHNA SHAH kuldeep NANDINI GUPTA NIPUL…" at bounding box center [193, 126] width 331 height 24
type input "700"
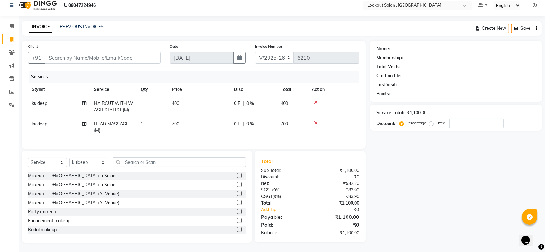
click at [218, 131] on td "700" at bounding box center [199, 127] width 62 height 21
select select "19837"
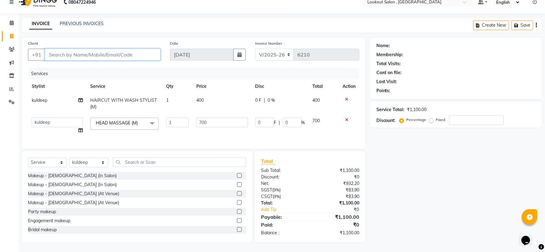
click at [101, 58] on input "Client" at bounding box center [103, 55] width 116 height 12
type input "9"
type input "0"
click at [87, 55] on input "98194389112" at bounding box center [87, 55] width 84 height 12
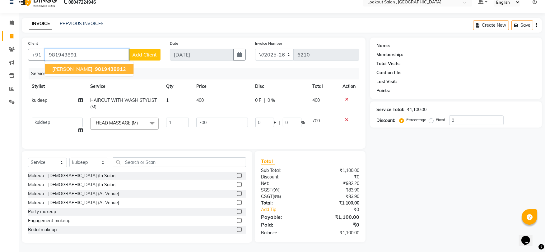
scroll to position [0, 0]
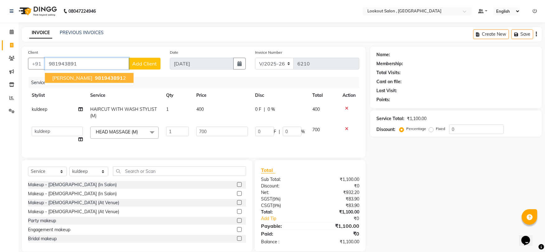
click at [126, 79] on ngb-highlight "981943891 2" at bounding box center [110, 78] width 32 height 6
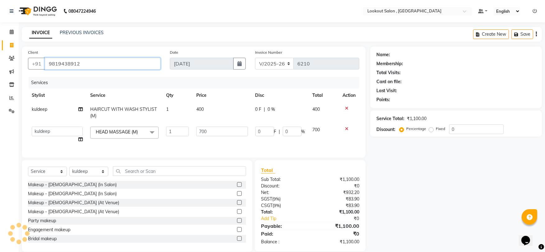
type input "9819438912"
type input "140"
type input "20"
select select "1: Object"
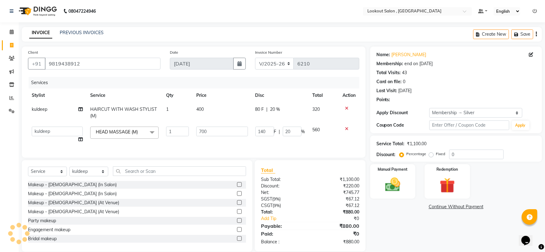
type input "20"
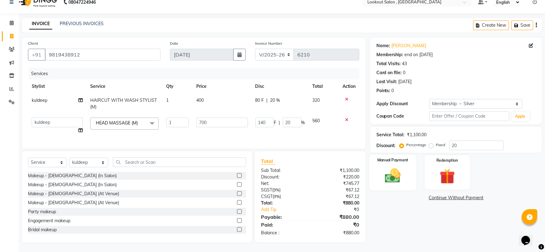
click at [393, 157] on label "Manual Payment" at bounding box center [392, 160] width 31 height 6
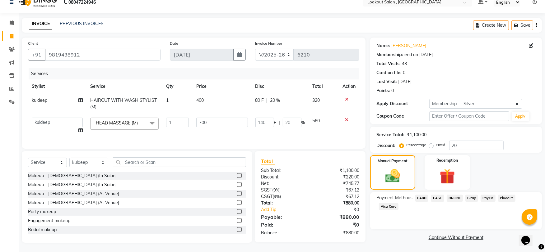
click at [438, 195] on span "CASH" at bounding box center [436, 198] width 13 height 7
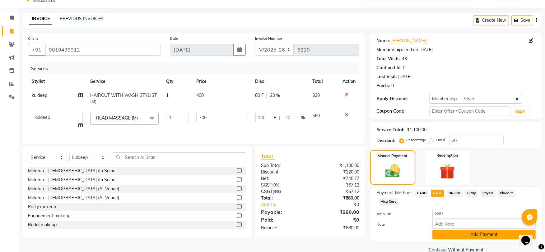
click at [453, 235] on button "Add Payment" at bounding box center [483, 235] width 103 height 10
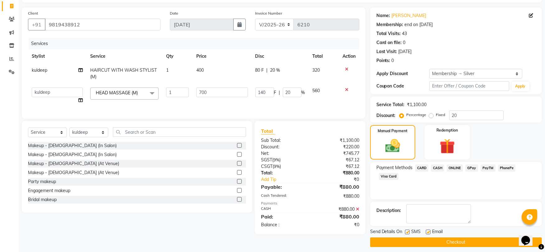
scroll to position [43, 0]
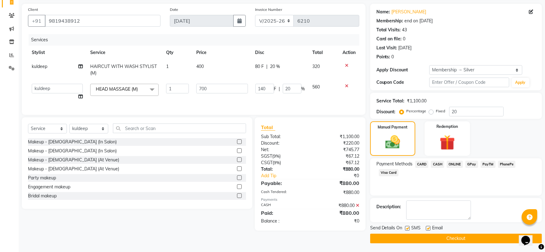
click at [455, 238] on button "Checkout" at bounding box center [456, 239] width 172 height 10
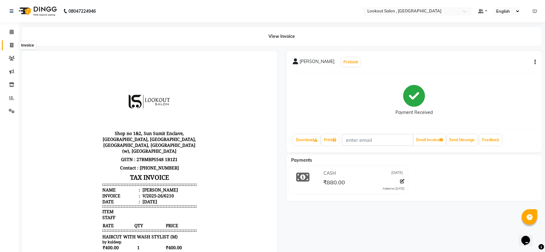
drag, startPoint x: 11, startPoint y: 44, endPoint x: 29, endPoint y: 47, distance: 18.2
click at [11, 44] on icon at bounding box center [11, 45] width 3 height 5
select select "151"
select select "service"
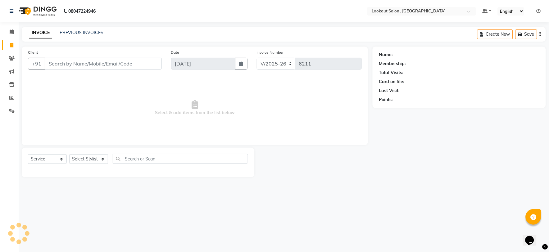
click at [73, 58] on div "Client +91" at bounding box center [94, 61] width 143 height 25
click at [73, 65] on input "Client" at bounding box center [103, 64] width 117 height 12
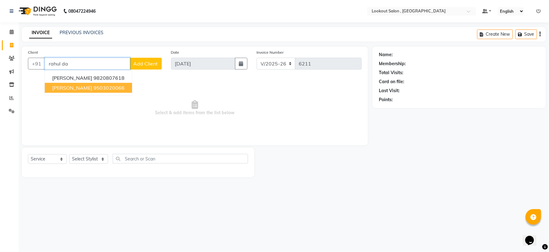
click at [96, 91] on button "rahul dani 9503020066" at bounding box center [88, 88] width 87 height 10
type input "9503020066"
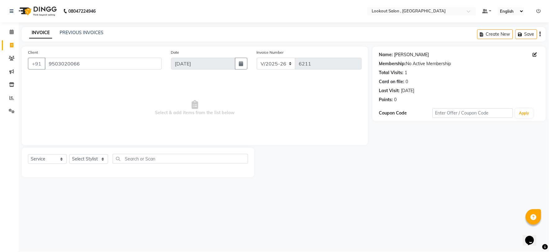
click at [403, 56] on link "Rahul Dani" at bounding box center [411, 55] width 35 height 7
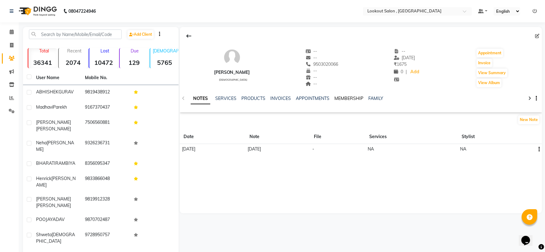
click at [337, 98] on link "MEMBERSHIP" at bounding box center [348, 99] width 29 height 6
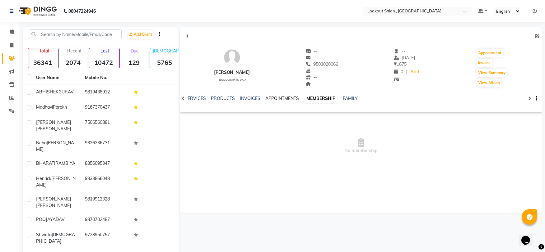
click at [280, 99] on link "APPOINTMENTS" at bounding box center [282, 99] width 34 height 6
click at [247, 99] on link "INVOICES" at bounding box center [255, 99] width 21 height 6
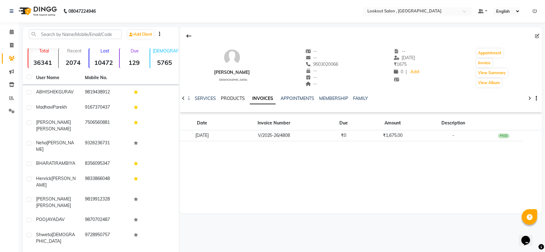
click at [225, 100] on link "PRODUCTS" at bounding box center [233, 99] width 24 height 6
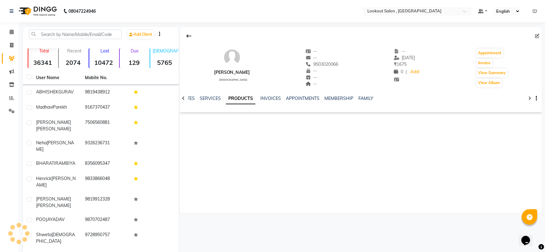
click at [320, 98] on ul "NOTES SERVICES PRODUCTS INVOICES APPOINTMENTS MEMBERSHIP FAMILY" at bounding box center [279, 98] width 197 height 7
click at [338, 98] on link "MEMBERSHIP" at bounding box center [338, 99] width 29 height 6
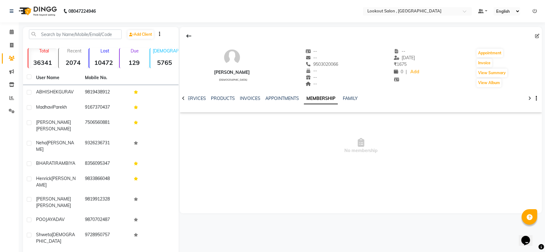
drag, startPoint x: 395, startPoint y: 156, endPoint x: 356, endPoint y: 137, distance: 43.6
click at [393, 154] on span "No membership" at bounding box center [361, 146] width 362 height 62
click at [84, 37] on input "text" at bounding box center [75, 35] width 93 height 10
click at [344, 98] on link "FAMILY" at bounding box center [349, 99] width 15 height 6
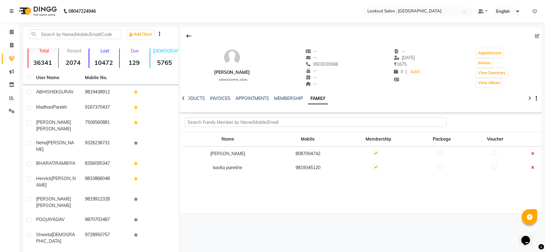
click at [287, 94] on div "NOTES SERVICES PRODUCTS INVOICES APPOINTMENTS MEMBERSHIP FAMILY" at bounding box center [361, 98] width 362 height 21
click at [281, 102] on div "NOTES SERVICES PRODUCTS INVOICES APPOINTMENTS MEMBERSHIP FAMILY" at bounding box center [353, 100] width 325 height 11
click at [284, 101] on div "MEMBERSHIP" at bounding box center [288, 98] width 29 height 7
click at [288, 99] on link "MEMBERSHIP" at bounding box center [288, 99] width 29 height 6
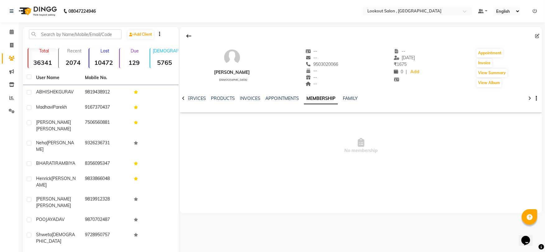
click at [319, 154] on span "No membership" at bounding box center [361, 146] width 362 height 62
click at [537, 36] on icon at bounding box center [537, 36] width 4 height 4
select select "22"
select select "male"
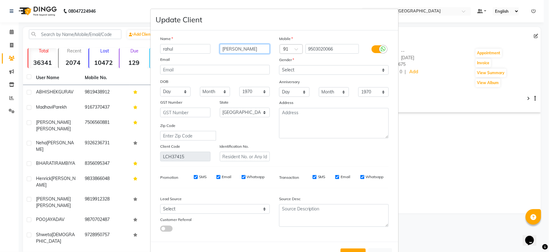
click at [238, 52] on input "dani" at bounding box center [245, 49] width 50 height 10
click at [243, 50] on input "dani" at bounding box center [245, 49] width 50 height 10
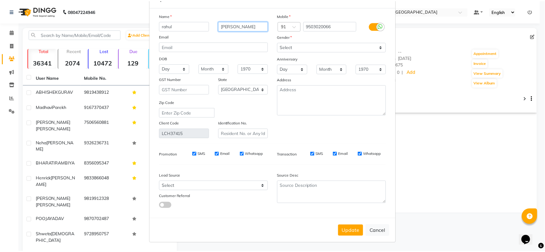
scroll to position [24, 0]
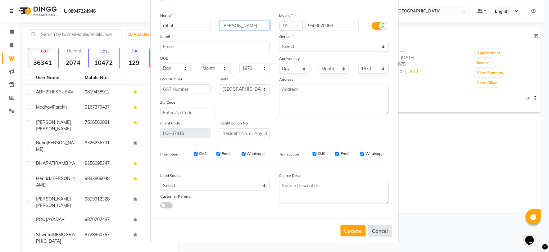
type input "dani"
click at [375, 231] on button "Cancel" at bounding box center [381, 231] width 24 height 12
select select
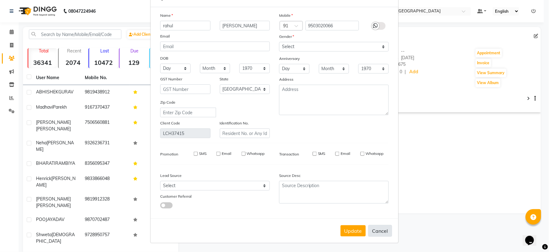
select select "null"
select select
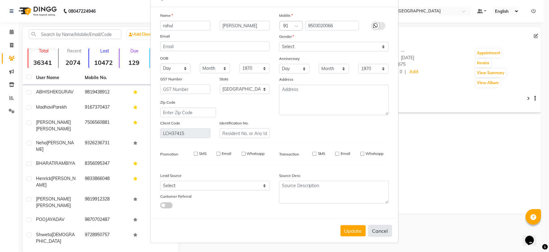
checkbox input "false"
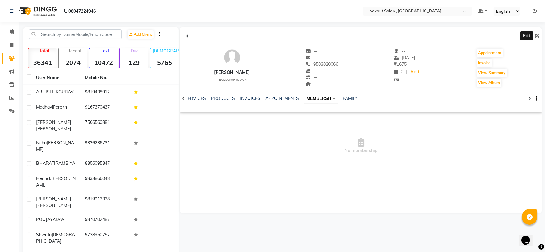
click at [180, 101] on div at bounding box center [183, 98] width 7 height 12
click at [183, 103] on div at bounding box center [183, 98] width 7 height 12
click at [183, 104] on div at bounding box center [183, 98] width 7 height 12
click at [183, 104] on div "NOTES SERVICES PRODUCTS INVOICES APPOINTMENTS MEMBERSHIP FAMILY" at bounding box center [361, 98] width 362 height 21
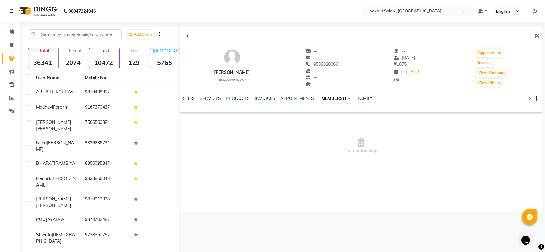
click at [191, 98] on link "NOTES" at bounding box center [188, 99] width 14 height 6
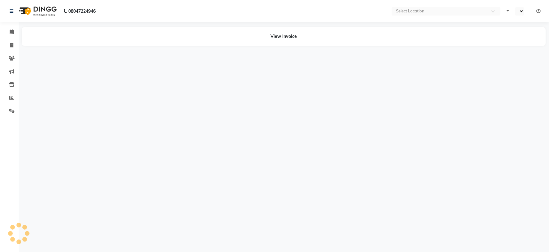
select select "en"
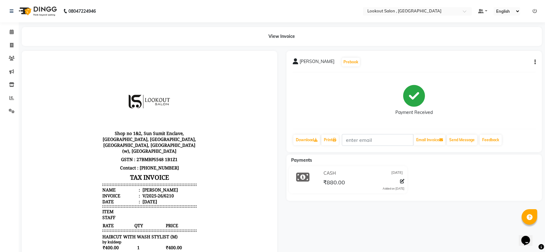
click at [535, 61] on div "[PERSON_NAME] Prebook Payment Received Download Print Email Invoice Send Messag…" at bounding box center [413, 101] width 255 height 101
click at [534, 62] on icon "button" at bounding box center [534, 62] width 1 height 0
click at [507, 67] on div "Edit Item Staff" at bounding box center [503, 66] width 43 height 8
select select "19837"
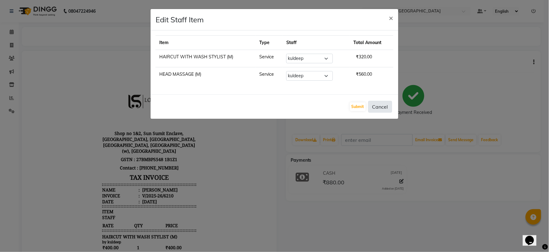
click at [390, 109] on button "Cancel" at bounding box center [381, 107] width 24 height 12
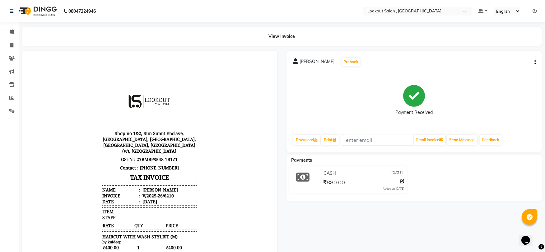
click at [532, 63] on button "button" at bounding box center [533, 62] width 4 height 7
click at [504, 64] on div "Edit Item Staff" at bounding box center [503, 66] width 43 height 8
select select "19837"
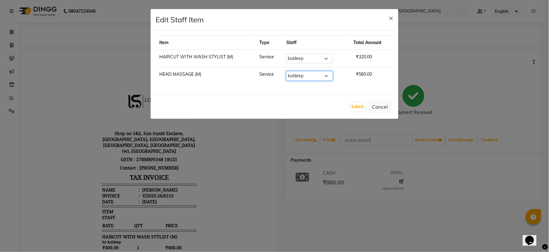
click at [308, 75] on select "Select [PERSON_NAME] [PERSON_NAME] [PERSON_NAME] [PERSON_NAME] kuldeep NANDINI …" at bounding box center [310, 76] width 47 height 10
click at [357, 94] on div "Item Type Staff Total Amount HAIRCUT WITH WASH STYLIST (M) Service Select [PERS…" at bounding box center [275, 62] width 248 height 64
click at [390, 17] on span "×" at bounding box center [391, 17] width 4 height 9
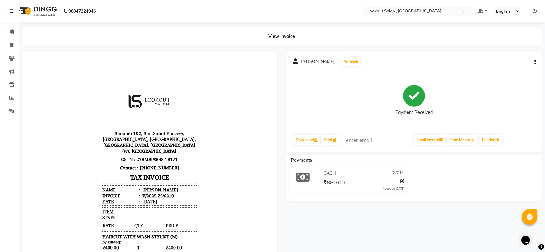
drag, startPoint x: 538, startPoint y: 89, endPoint x: 541, endPoint y: 90, distance: 3.7
click at [538, 90] on div "[PERSON_NAME] Prebook Payment Received Download Print Email Invoice Send Messag…" at bounding box center [413, 101] width 255 height 101
click at [544, 90] on div "[PERSON_NAME] Prebook Payment Received Download Print Email Invoice Send Messag…" at bounding box center [414, 194] width 264 height 286
click at [8, 30] on span at bounding box center [11, 32] width 11 height 7
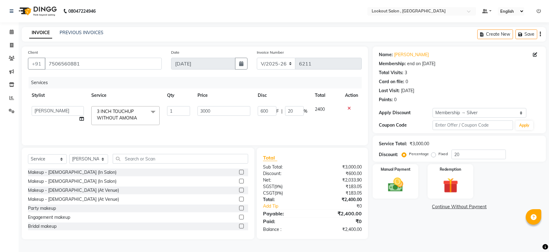
select select "151"
select select "4387"
select select "service"
select select "4387"
select select "1: Object"
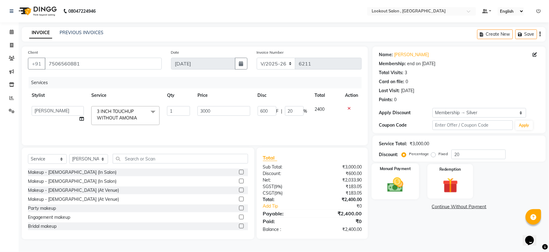
click at [403, 188] on img at bounding box center [396, 185] width 26 height 18
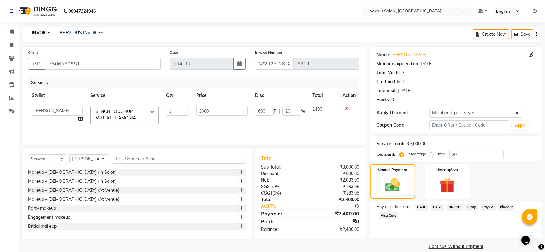
click at [435, 206] on span "CASH" at bounding box center [436, 207] width 13 height 7
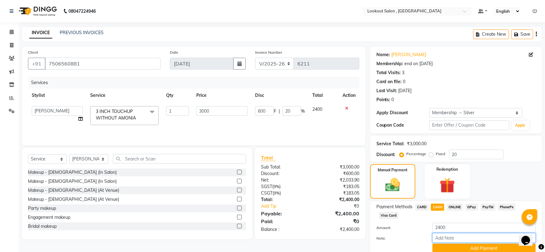
click at [459, 243] on input "Note:" at bounding box center [483, 238] width 103 height 10
click at [459, 246] on button "Add Payment" at bounding box center [483, 249] width 103 height 10
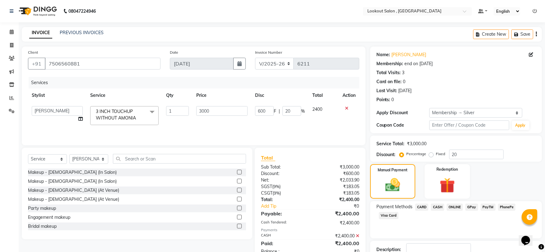
scroll to position [43, 0]
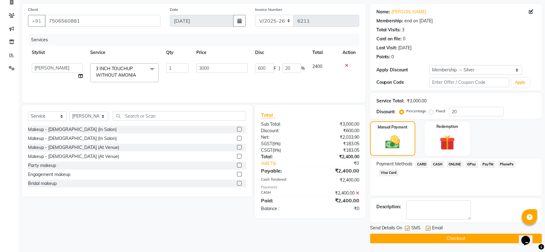
click at [426, 235] on button "Checkout" at bounding box center [456, 239] width 172 height 10
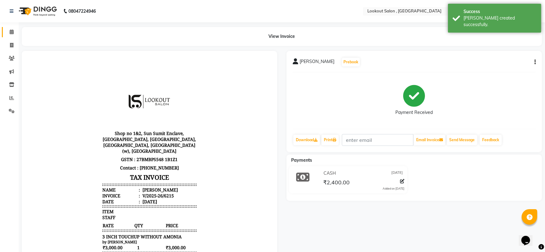
click at [14, 36] on link "Calendar" at bounding box center [9, 32] width 15 height 10
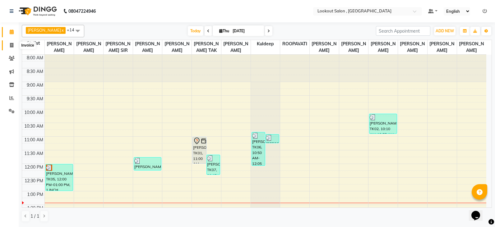
click at [13, 46] on icon at bounding box center [11, 45] width 3 height 5
select select "service"
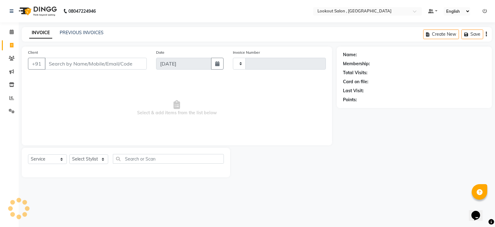
type input "6216"
select select "151"
click at [69, 36] on div "INVOICE PREVIOUS INVOICES" at bounding box center [66, 33] width 89 height 7
click at [72, 34] on link "PREVIOUS INVOICES" at bounding box center [82, 33] width 44 height 6
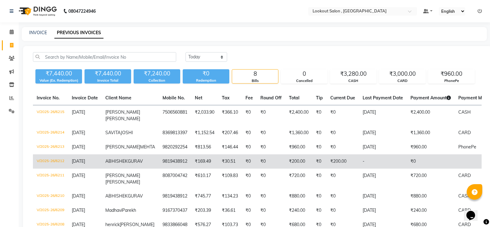
click at [257, 163] on td "₹0" at bounding box center [271, 161] width 29 height 14
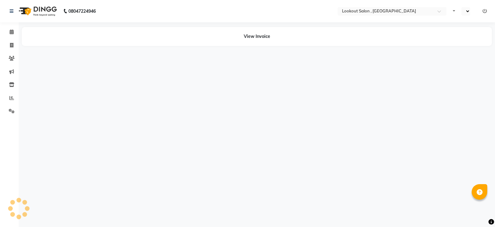
select select "en"
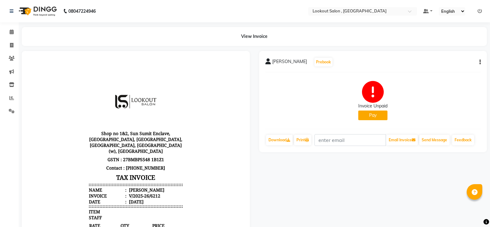
click at [373, 118] on button "Pay" at bounding box center [372, 116] width 29 height 10
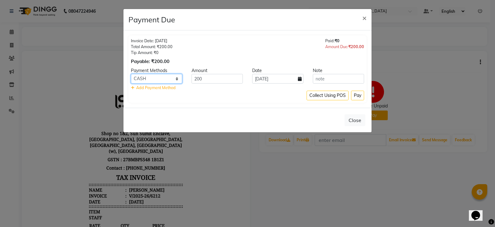
click at [160, 82] on select "CARD CASH ONLINE GPay PayTM PhonePe Visa Card" at bounding box center [156, 79] width 51 height 10
select select "7"
click at [131, 74] on select "CARD CASH ONLINE GPay PayTM PhonePe Visa Card" at bounding box center [156, 79] width 51 height 10
click at [355, 99] on button "Pay" at bounding box center [357, 96] width 13 height 10
